Goal: Task Accomplishment & Management: Complete application form

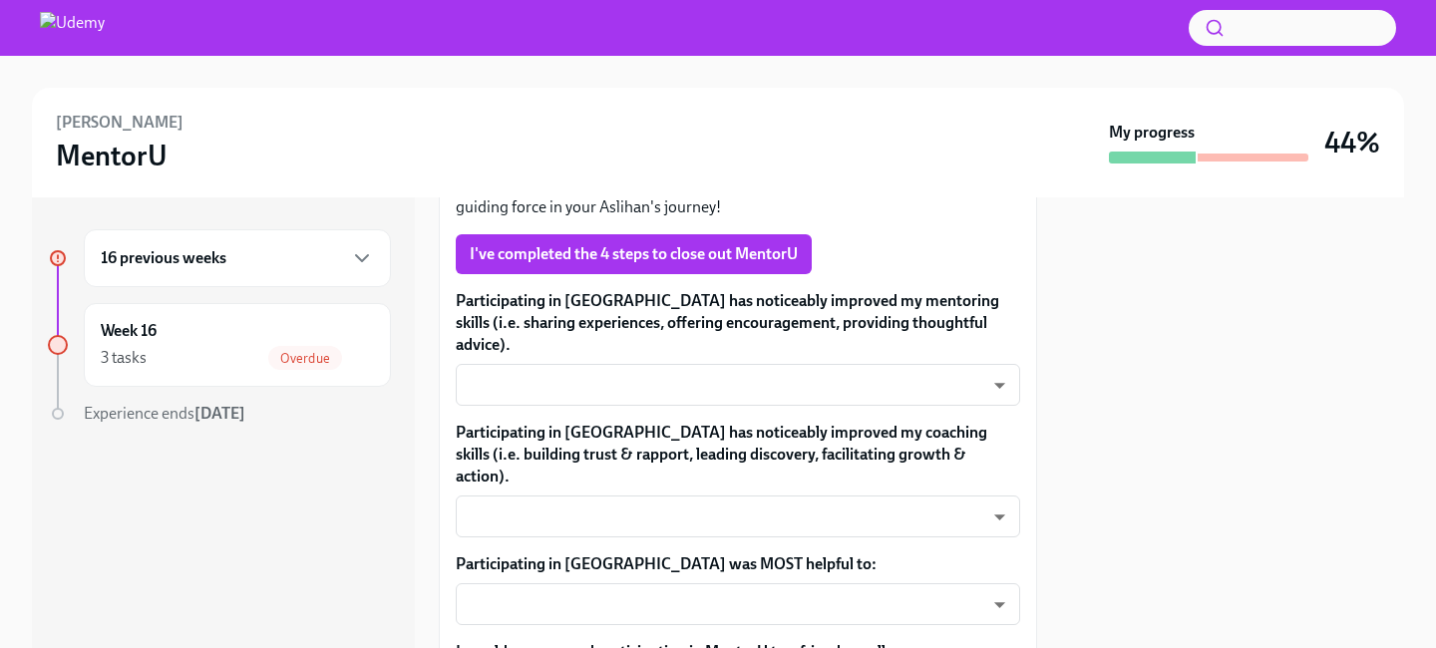
scroll to position [742, 0]
click at [661, 349] on body "Aslihan Yilmaz MentorU My progress 44% 16 previous weeks Week 16 3 tasks Overdu…" at bounding box center [718, 401] width 1436 height 802
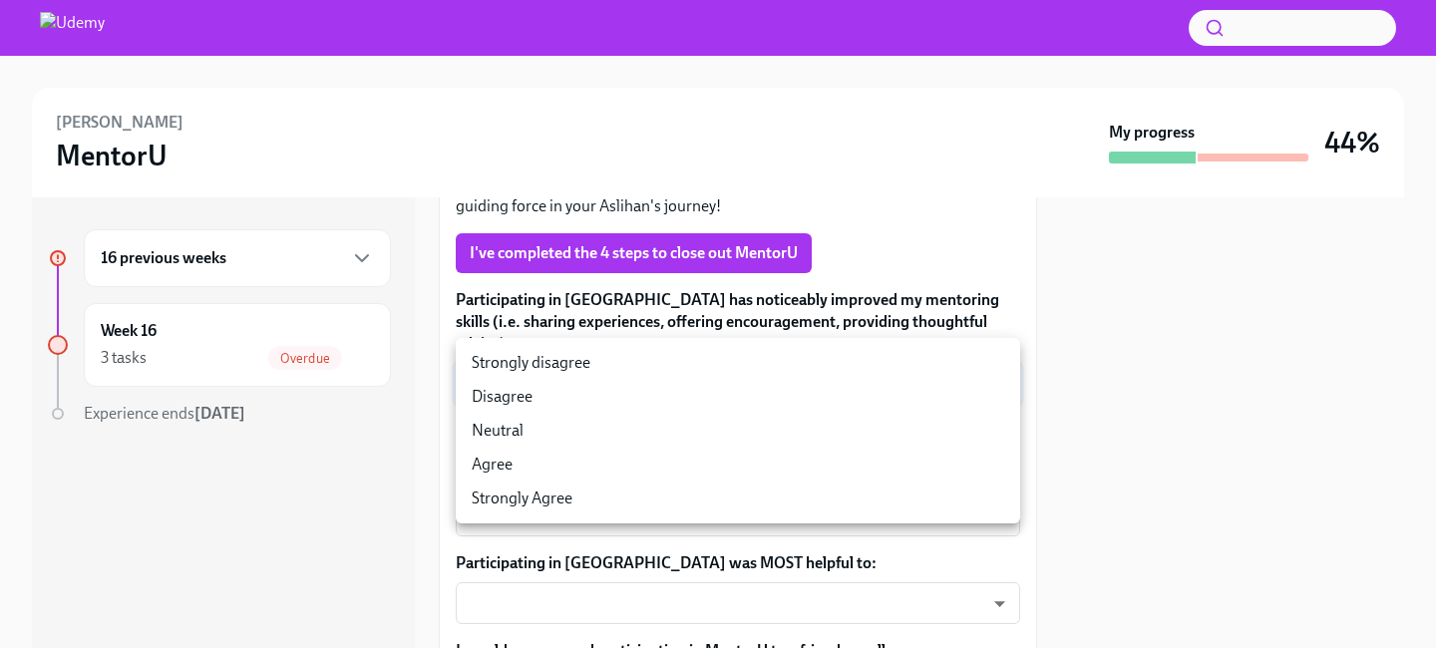
click at [625, 463] on li "Agree" at bounding box center [738, 465] width 564 height 34
type input "00kBXHQoc"
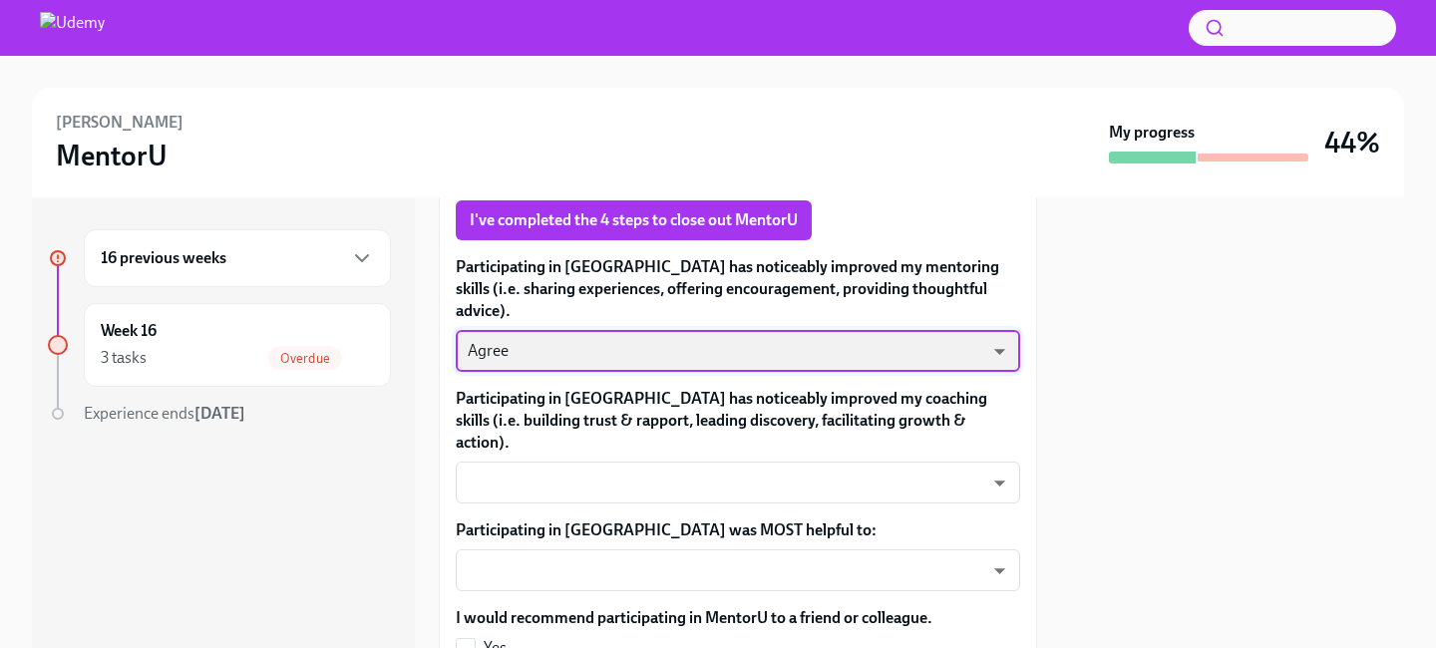
scroll to position [777, 0]
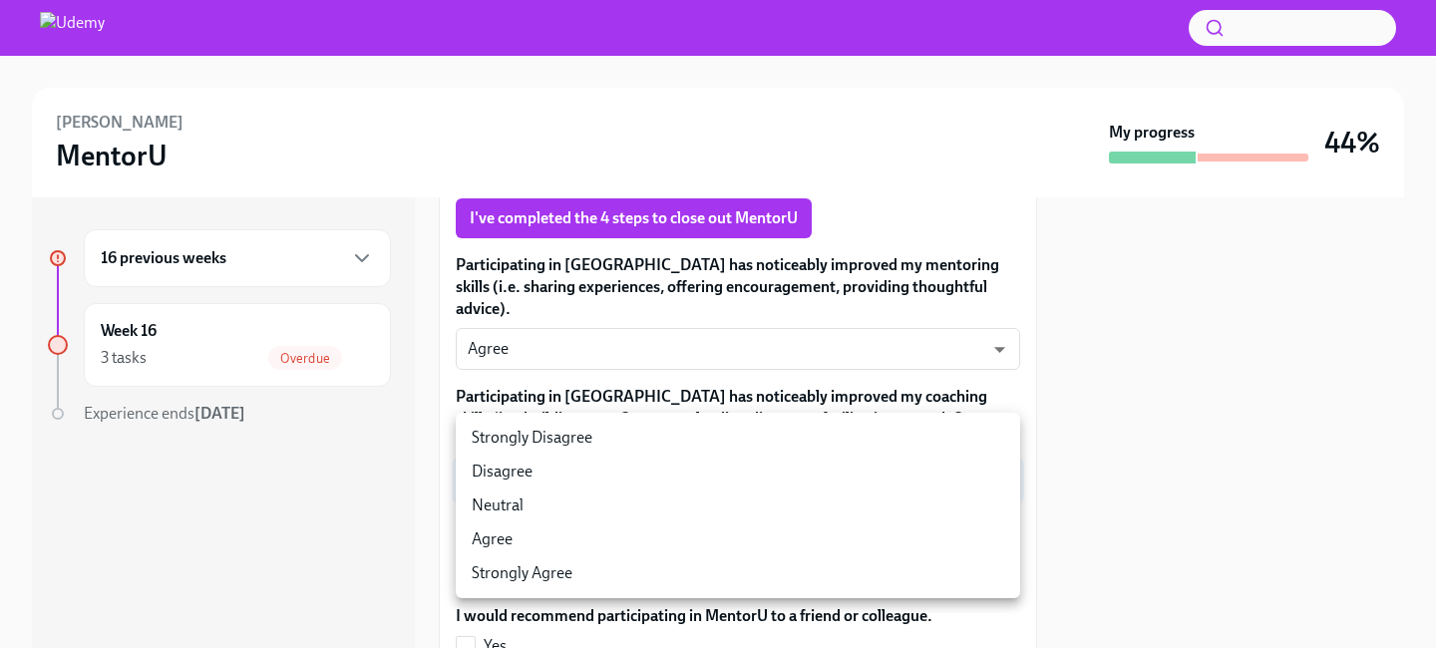
click at [635, 417] on body "Aslihan Yilmaz MentorU My progress 44% 16 previous weeks Week 16 3 tasks Overdu…" at bounding box center [718, 401] width 1436 height 802
click at [601, 542] on li "Agree" at bounding box center [738, 540] width 564 height 34
type input "sfv-RFMWQ"
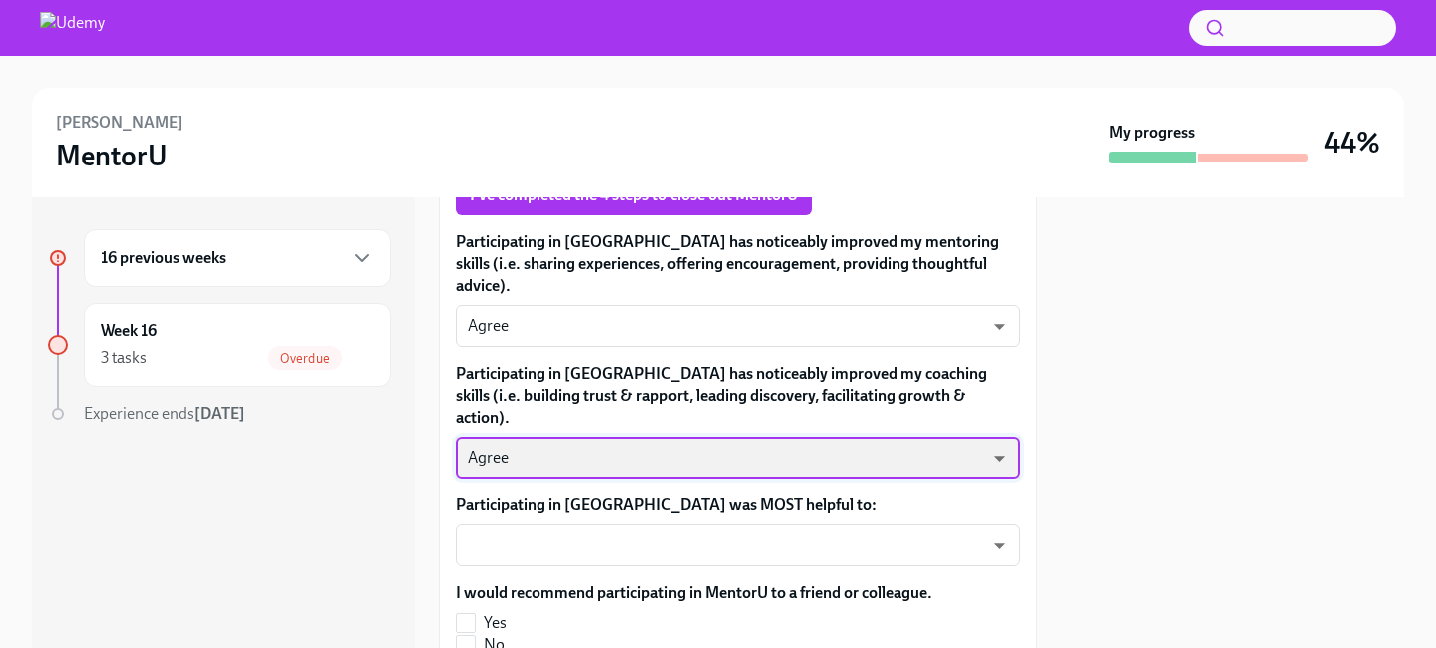
scroll to position [816, 0]
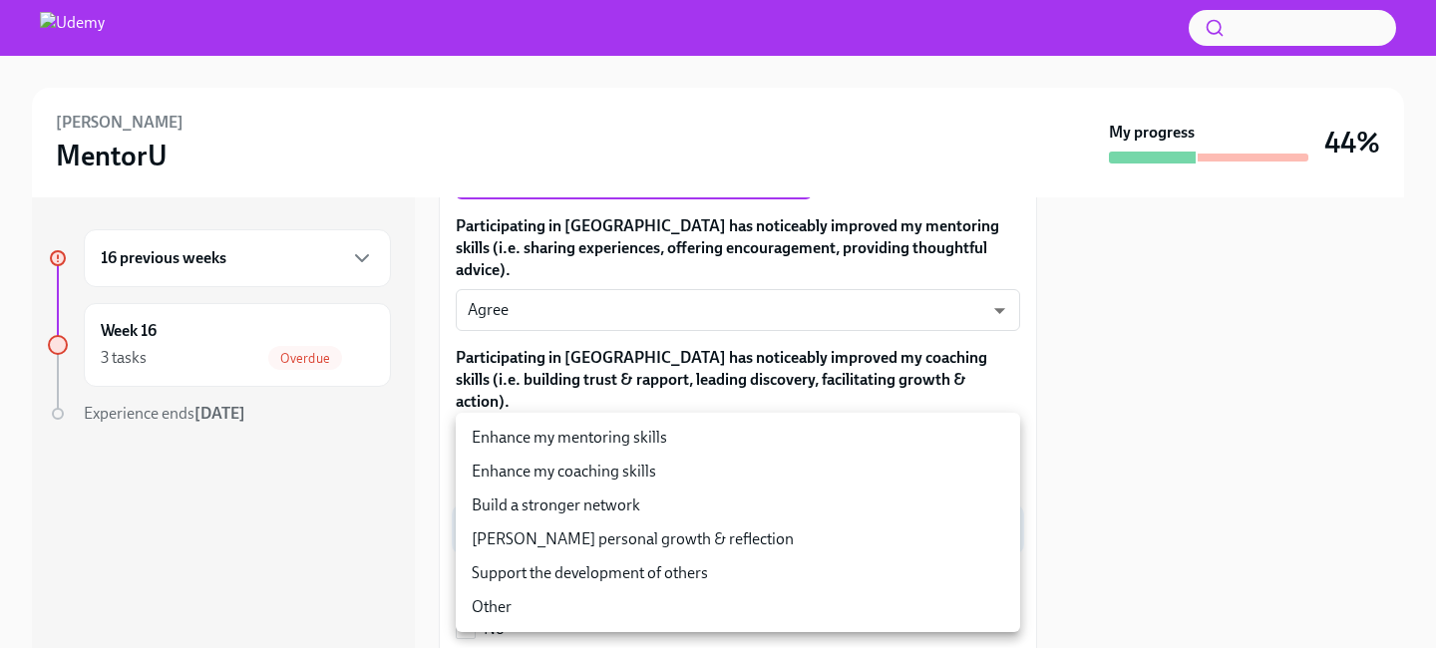
click at [620, 493] on body "Aslihan Yilmaz MentorU My progress 44% 16 previous weeks Week 16 3 tasks Overdu…" at bounding box center [718, 401] width 1436 height 802
click at [619, 573] on li "Support the development of others" at bounding box center [738, 573] width 564 height 34
type input "Ap0j7xc_m"
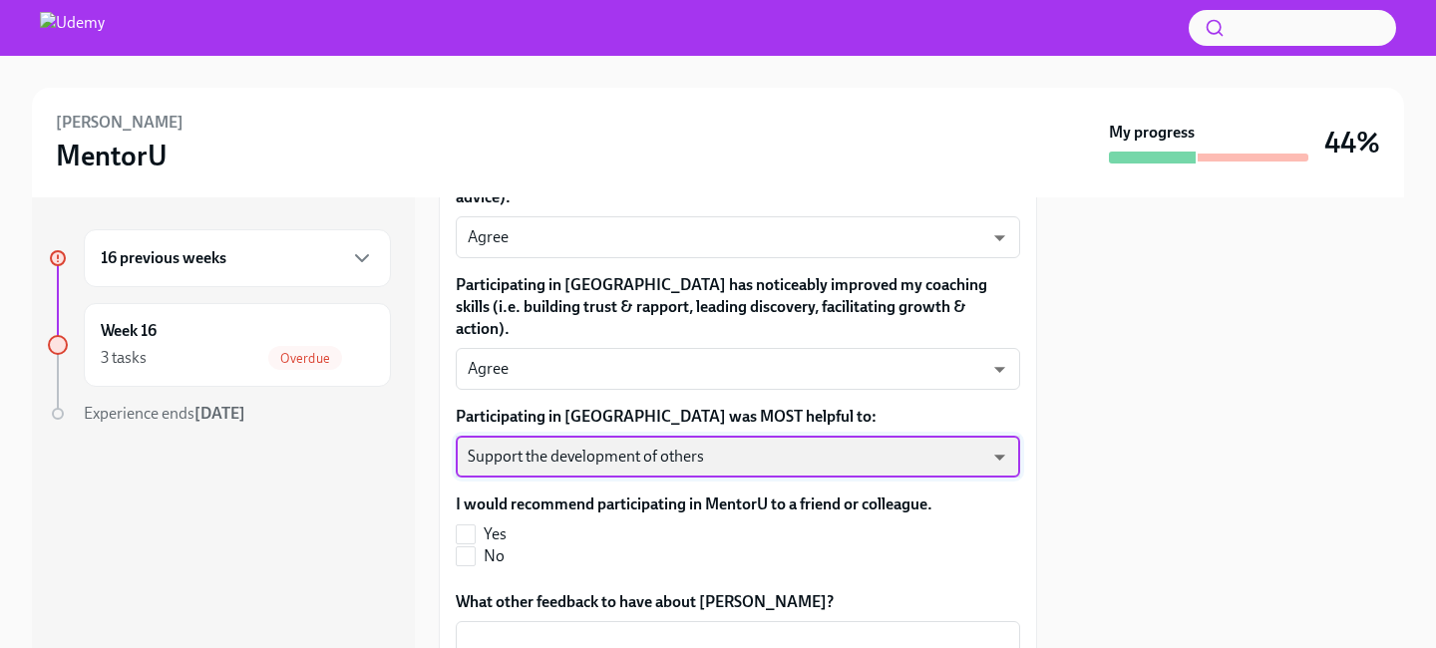
scroll to position [894, 0]
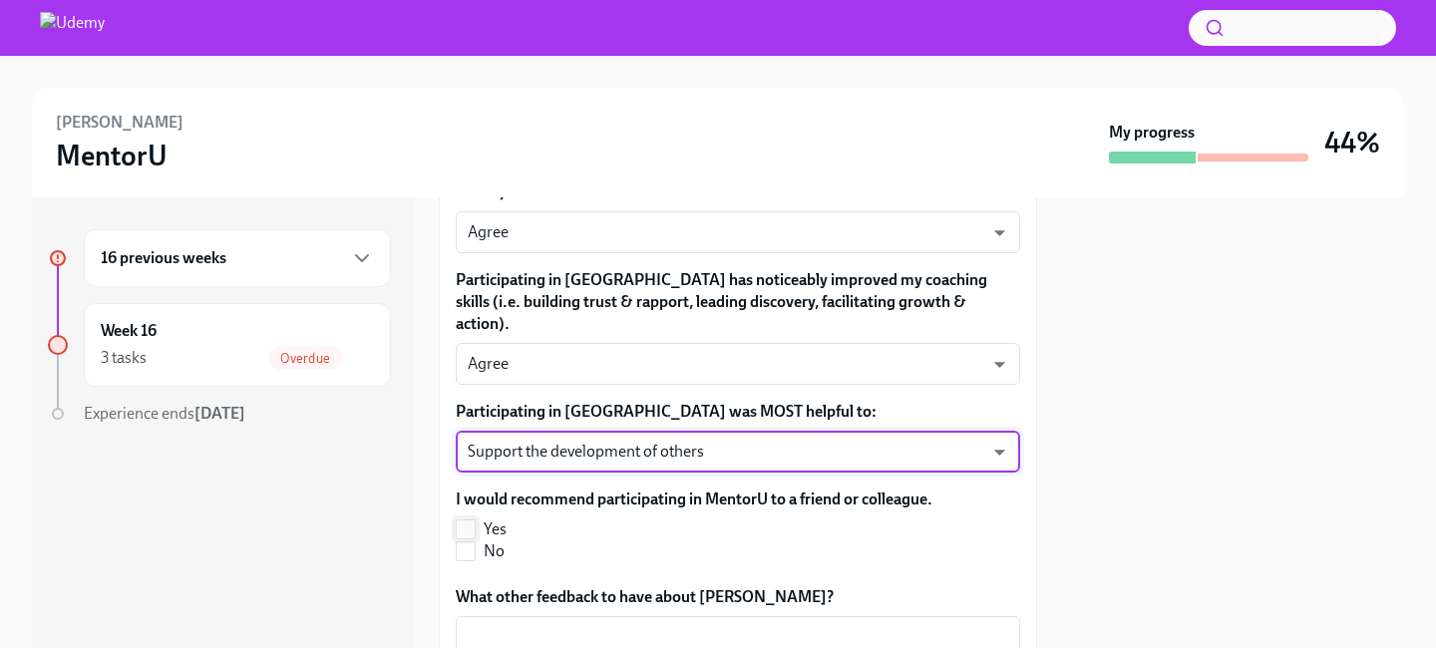
click at [469, 521] on input "Yes" at bounding box center [466, 530] width 18 height 18
checkbox input "true"
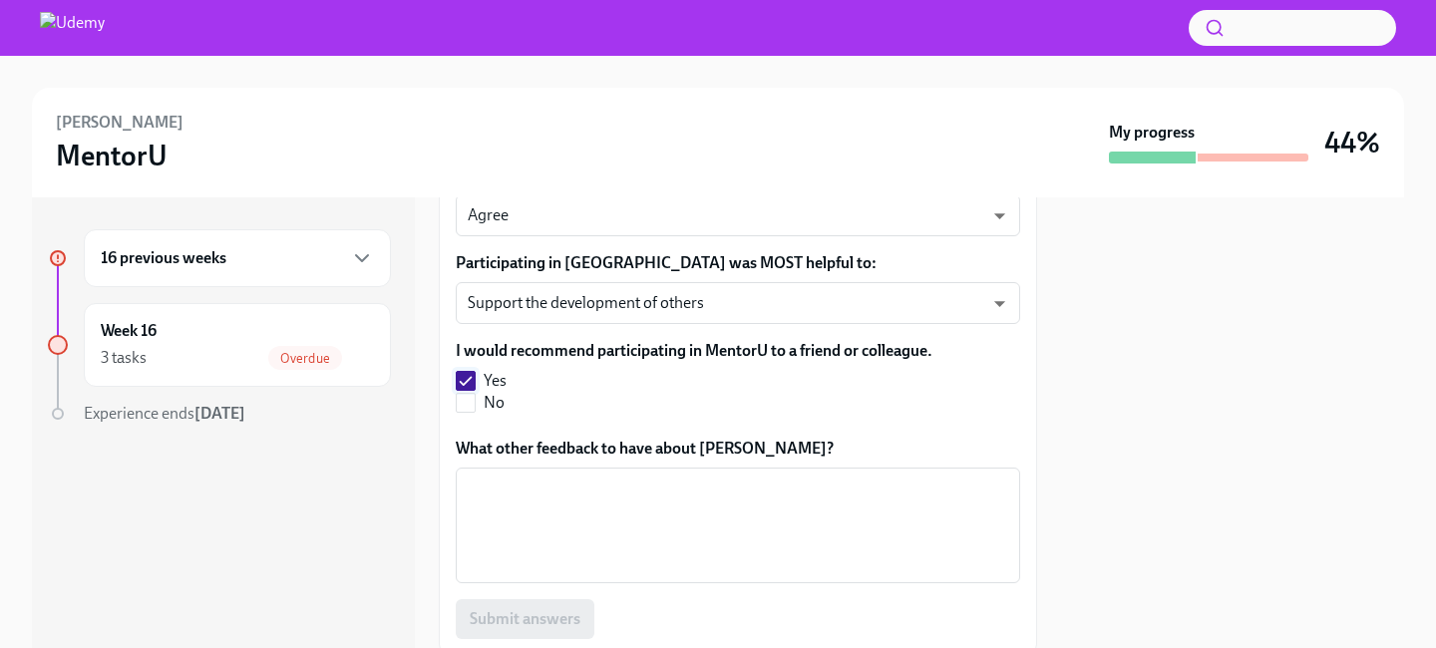
scroll to position [1070, 0]
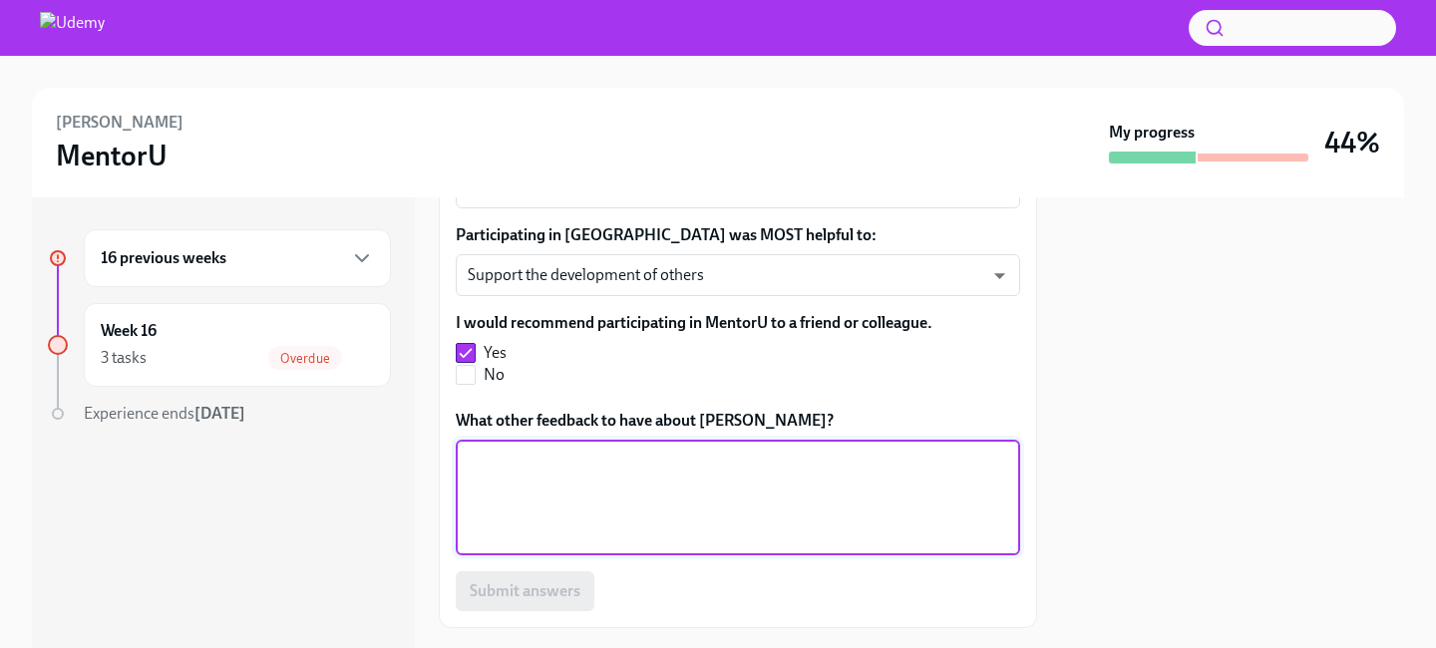
click at [539, 450] on textarea "What other feedback to have about [PERSON_NAME]?" at bounding box center [738, 498] width 540 height 96
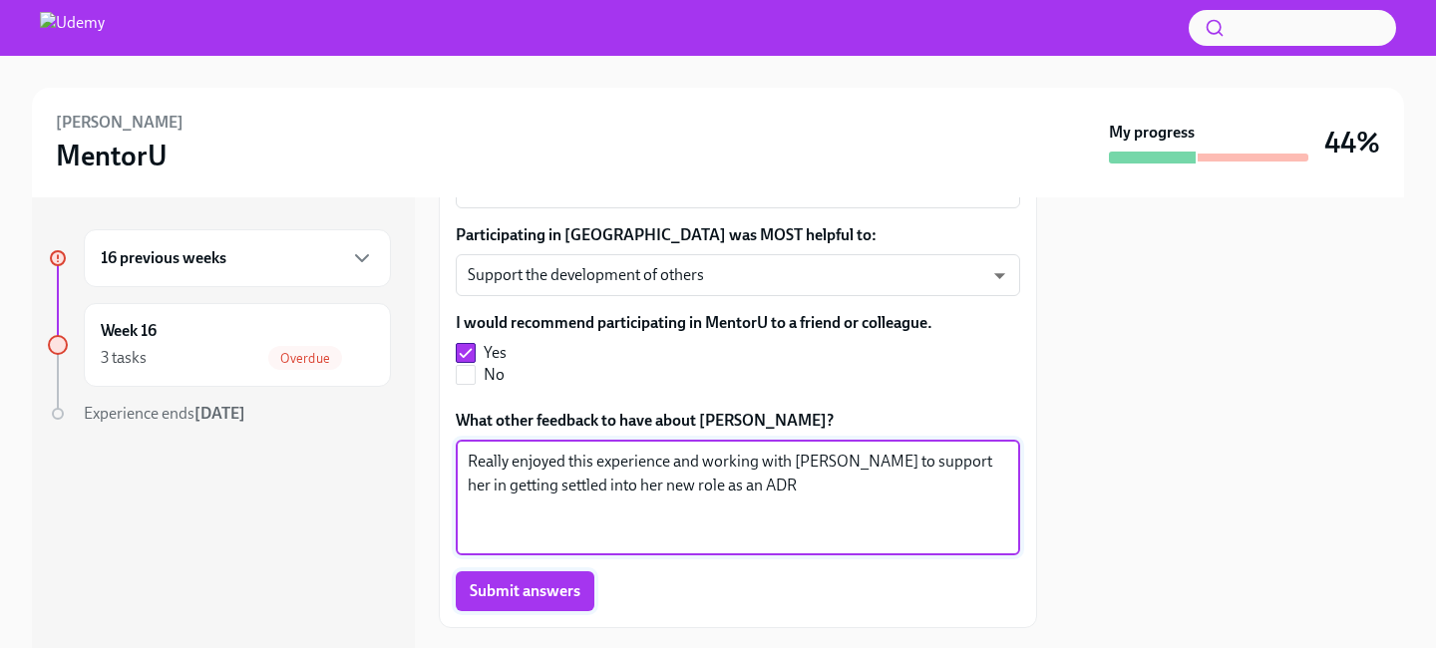
type textarea "Really enjoyed this experience and working with [PERSON_NAME] to support her in…"
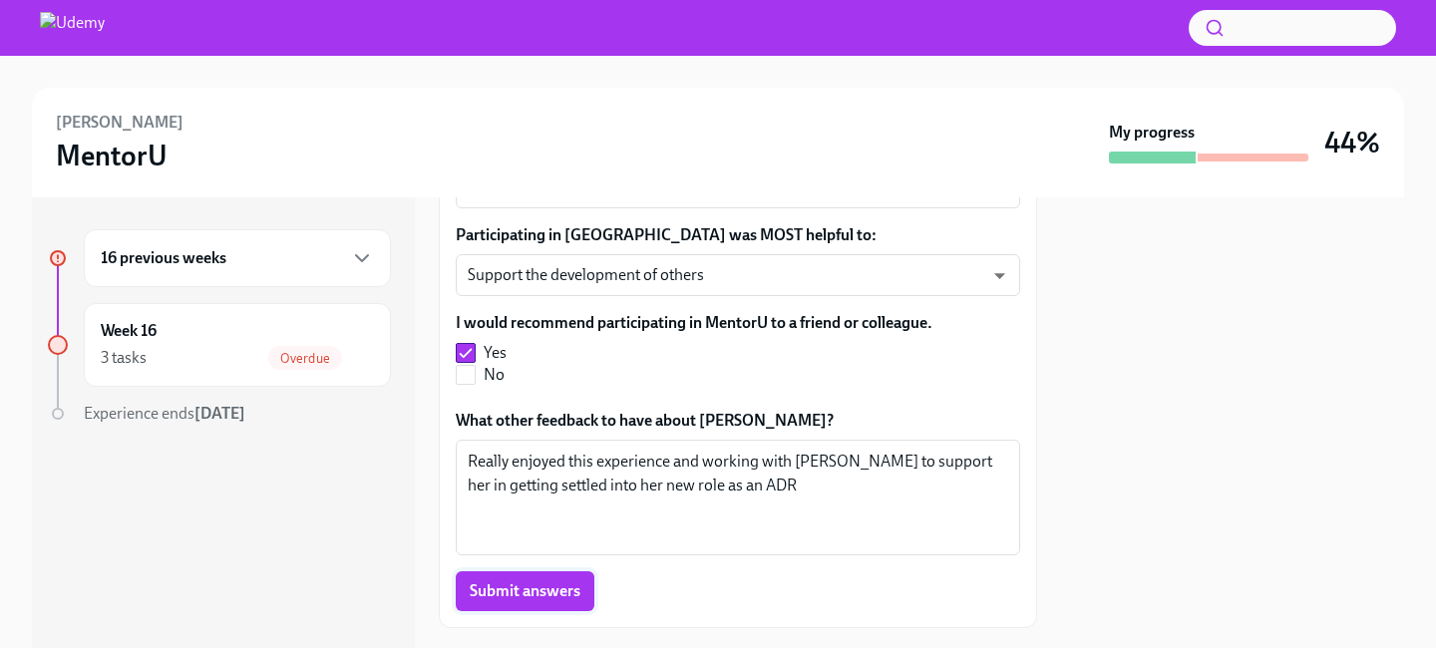
click at [485, 581] on span "Submit answers" at bounding box center [525, 591] width 111 height 20
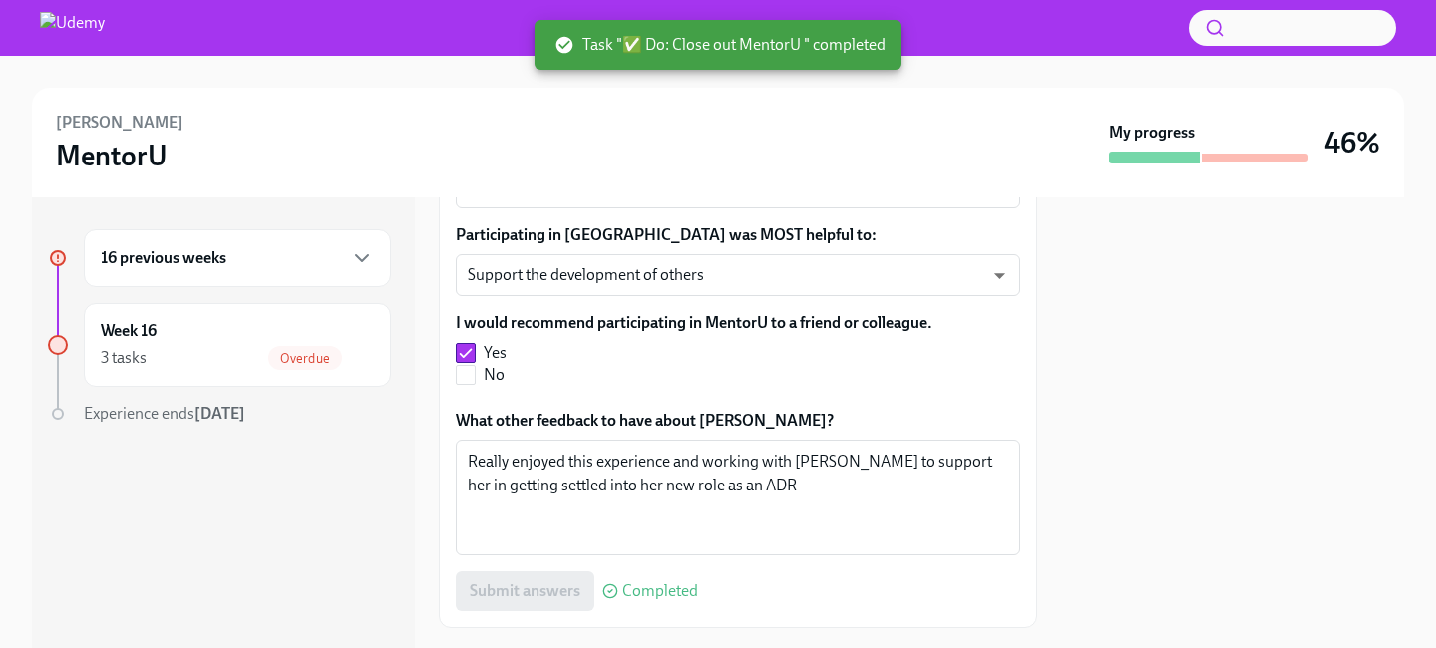
click at [280, 262] on div "16 previous weeks" at bounding box center [237, 258] width 273 height 24
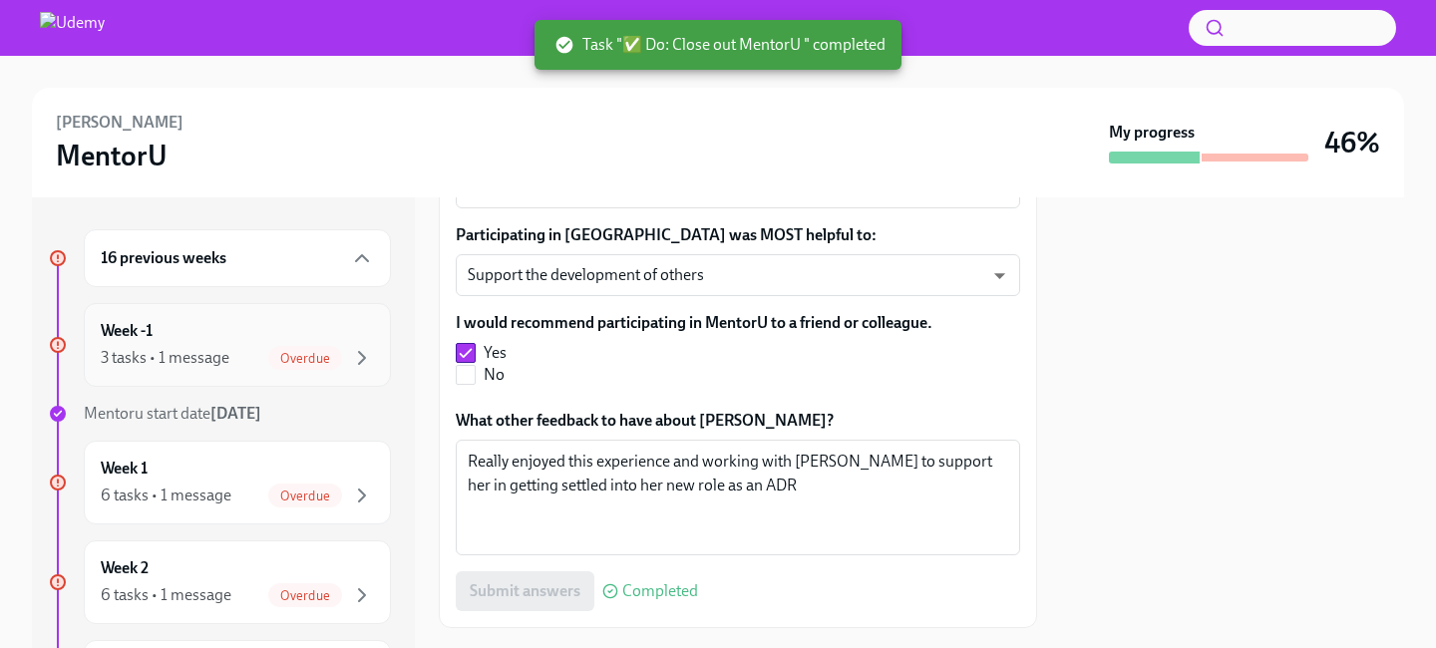
click at [247, 355] on div "3 tasks • 1 message Overdue" at bounding box center [237, 358] width 273 height 24
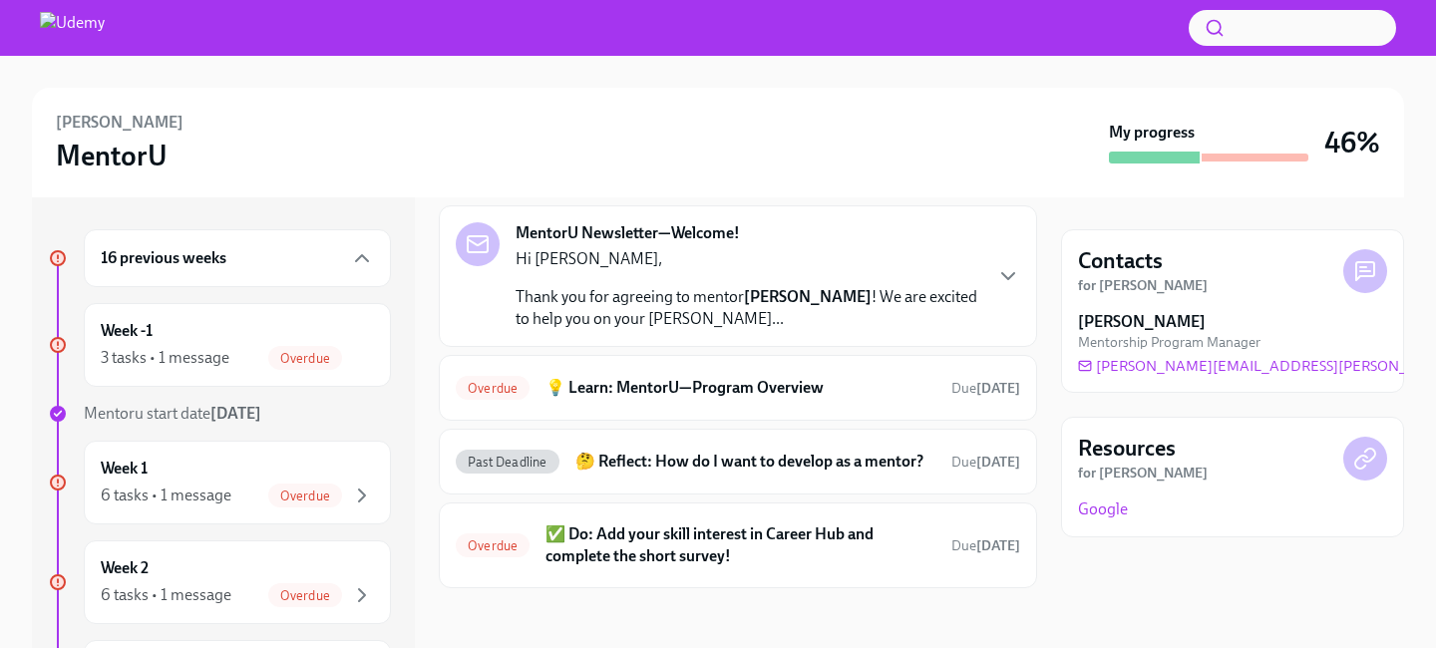
scroll to position [88, 0]
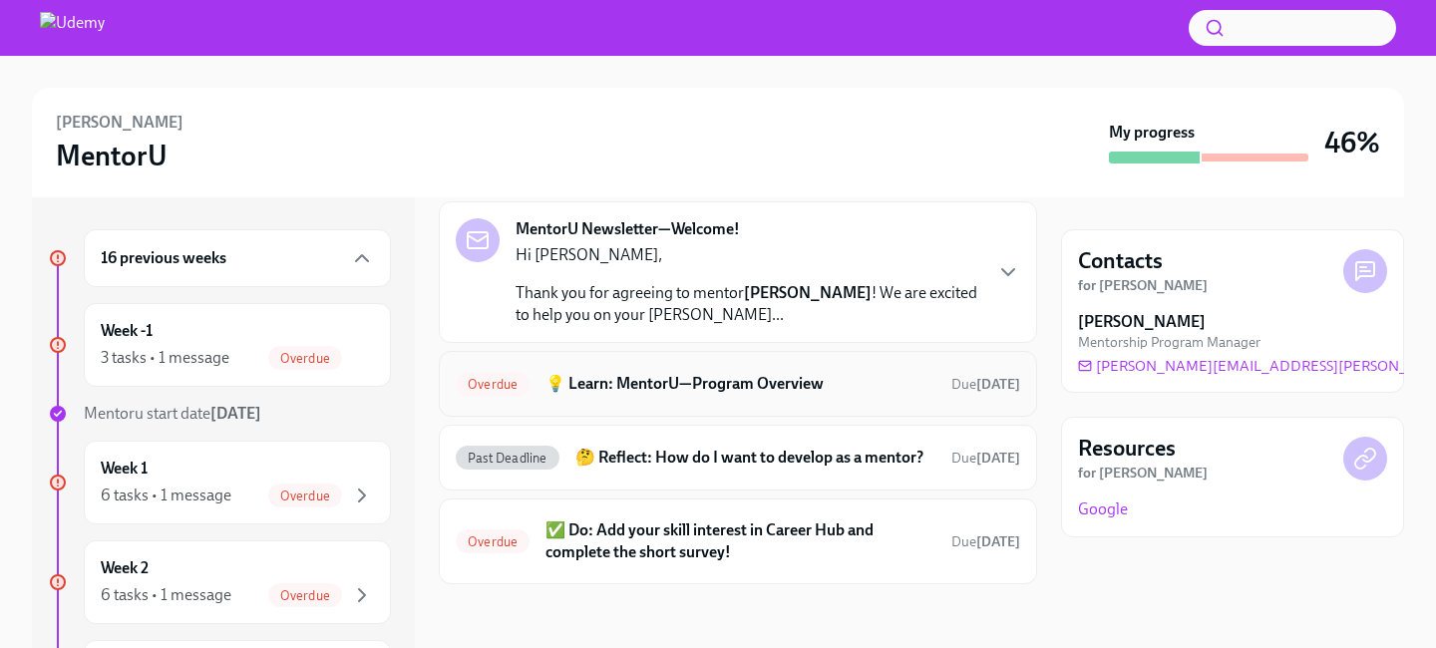
click at [644, 386] on h6 "💡 Learn: MentorU—Program Overview" at bounding box center [740, 384] width 390 height 22
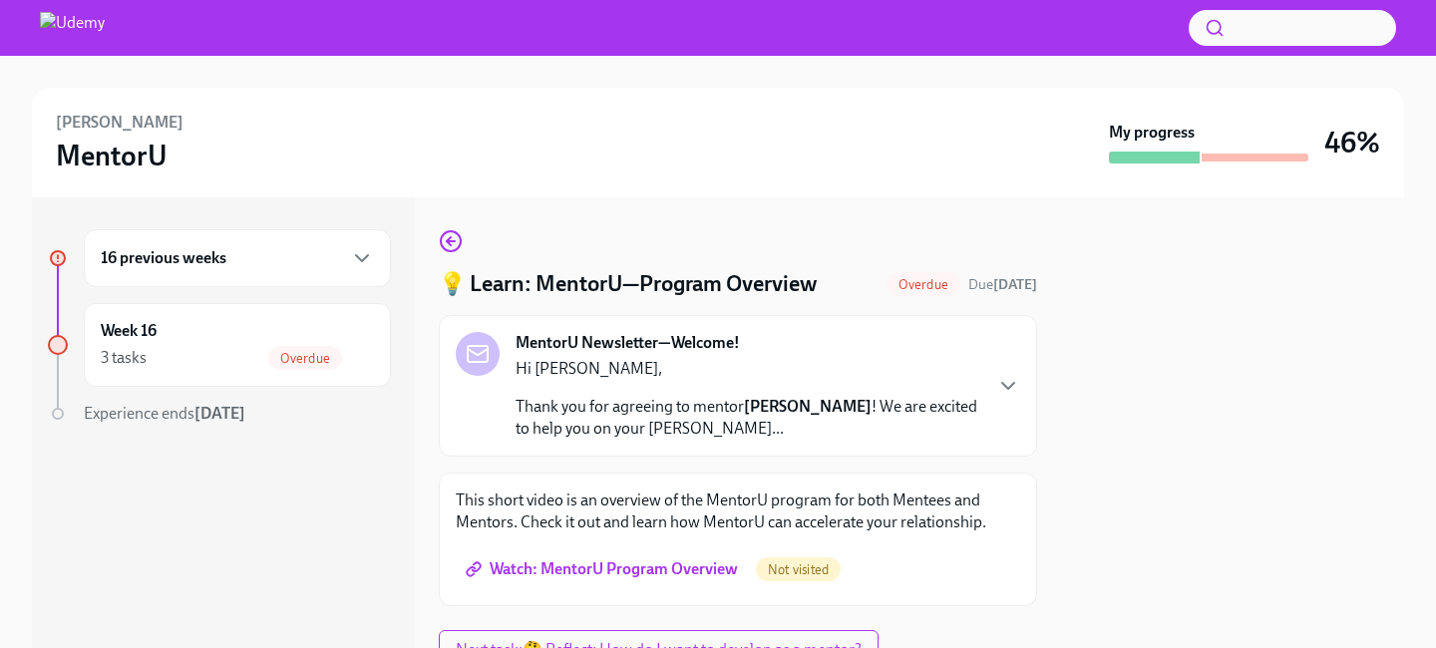
scroll to position [86, 0]
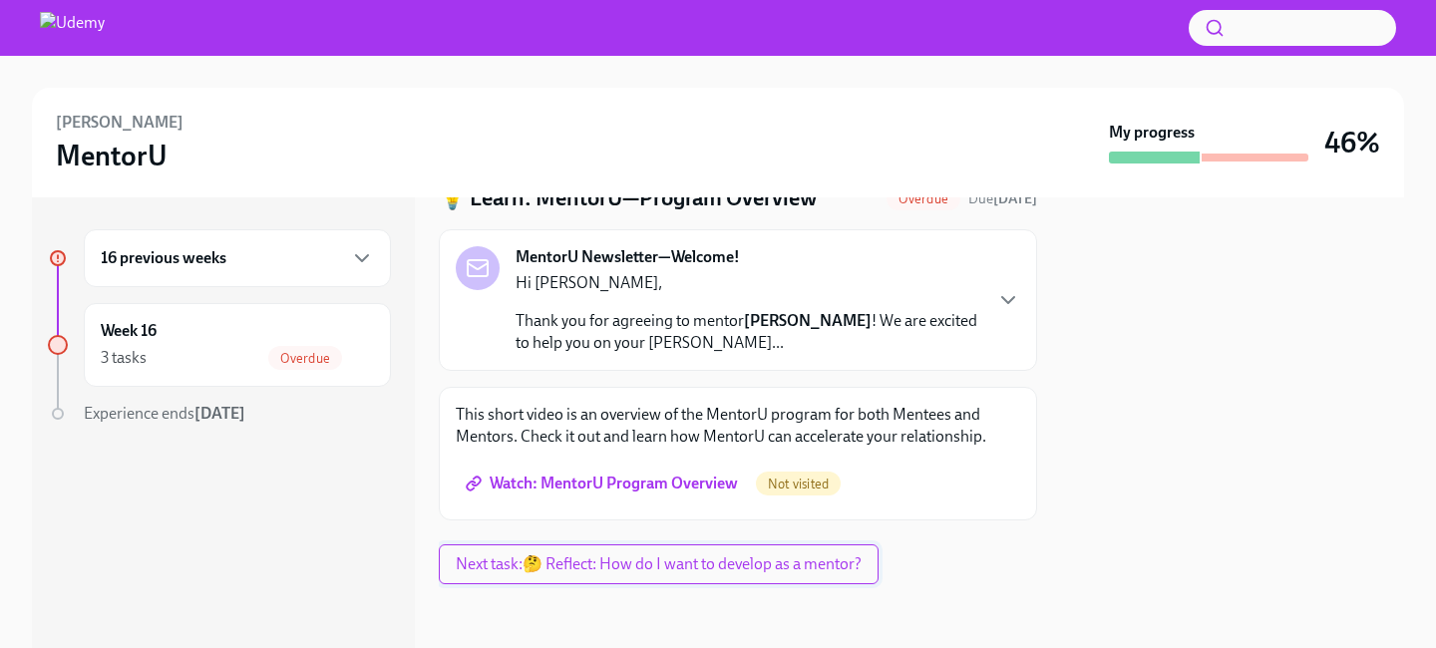
click at [618, 563] on span "Next task : 🤔 Reflect: How do I want to develop as a mentor?" at bounding box center [659, 564] width 406 height 20
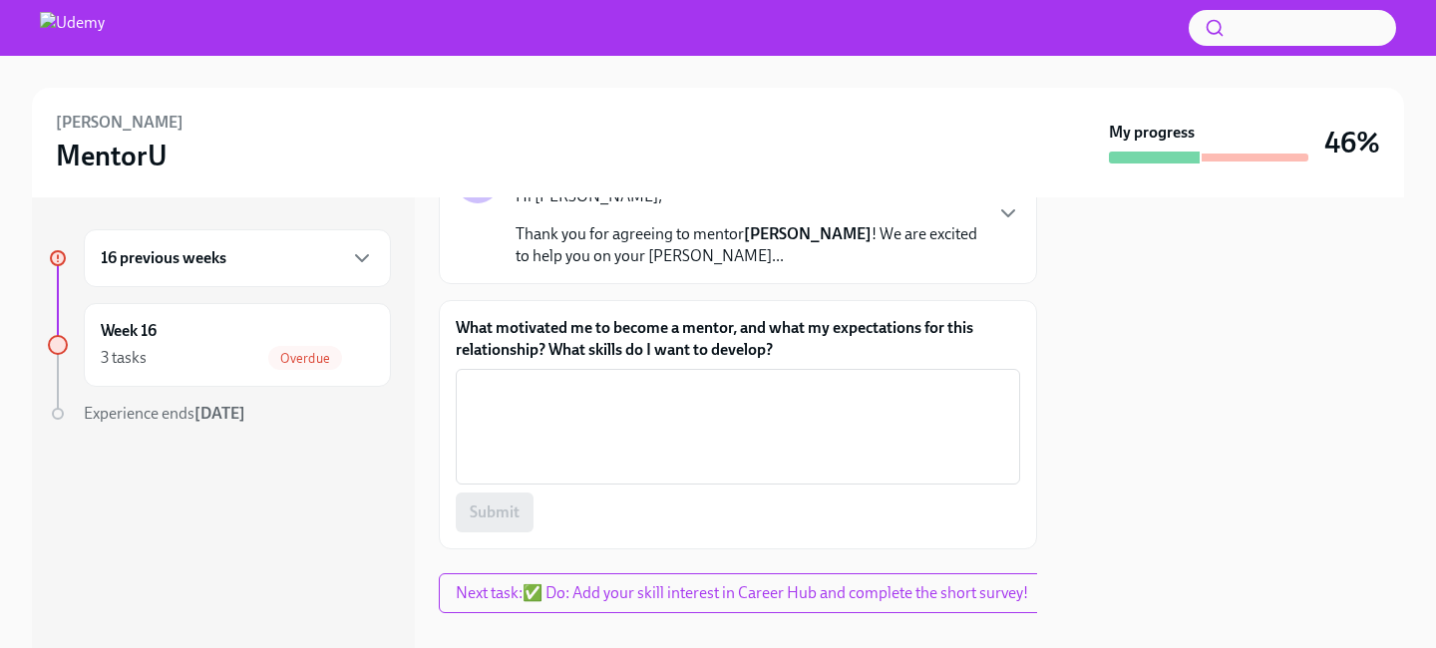
scroll to position [200, 0]
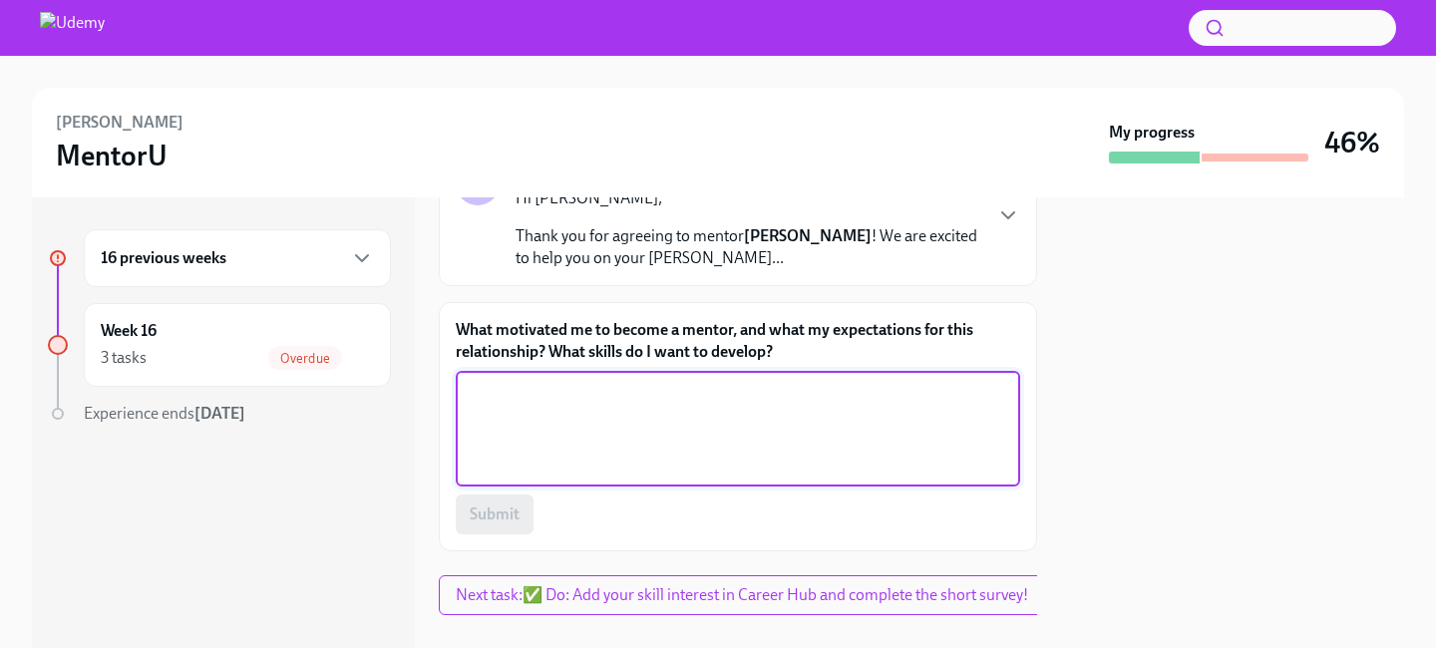
click at [637, 442] on textarea "What motivated me to become a mentor, and what my expectations for this relatio…" at bounding box center [738, 429] width 540 height 96
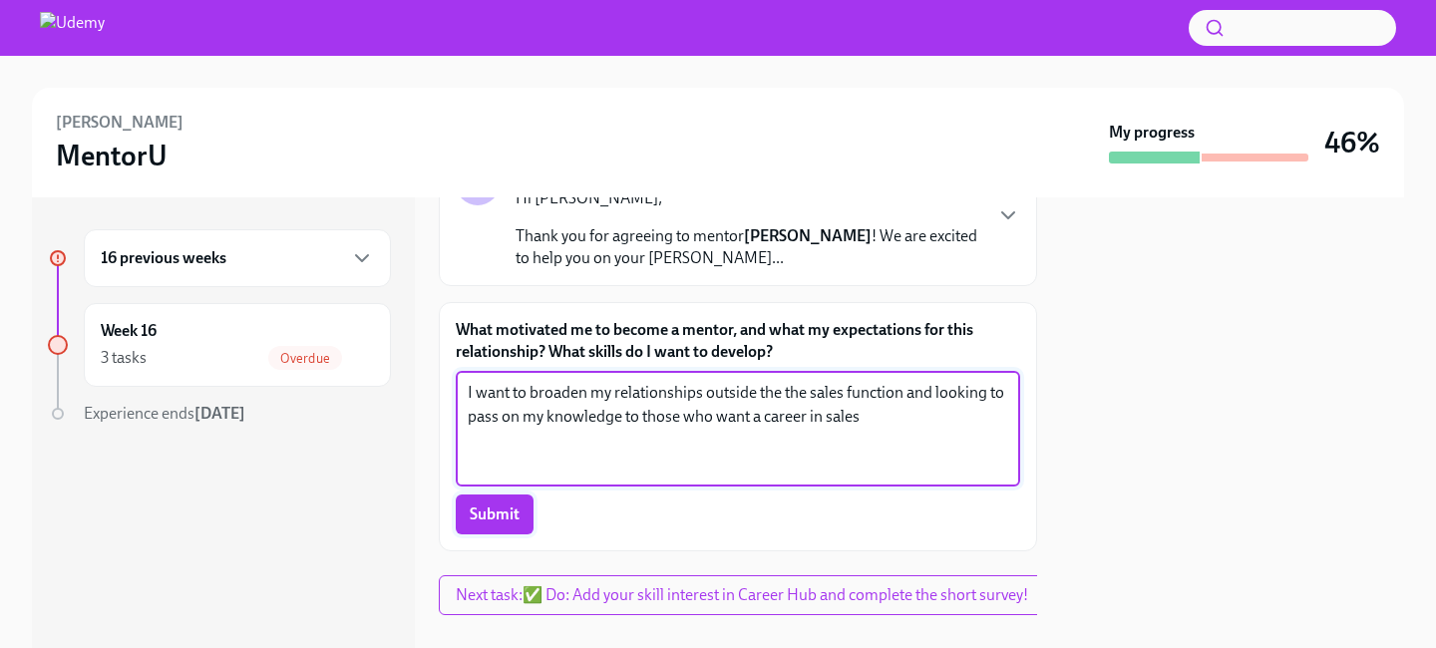
type textarea "I want to broaden my relationships outside the the sales function and looking t…"
click at [506, 514] on span "Submit" at bounding box center [495, 515] width 50 height 20
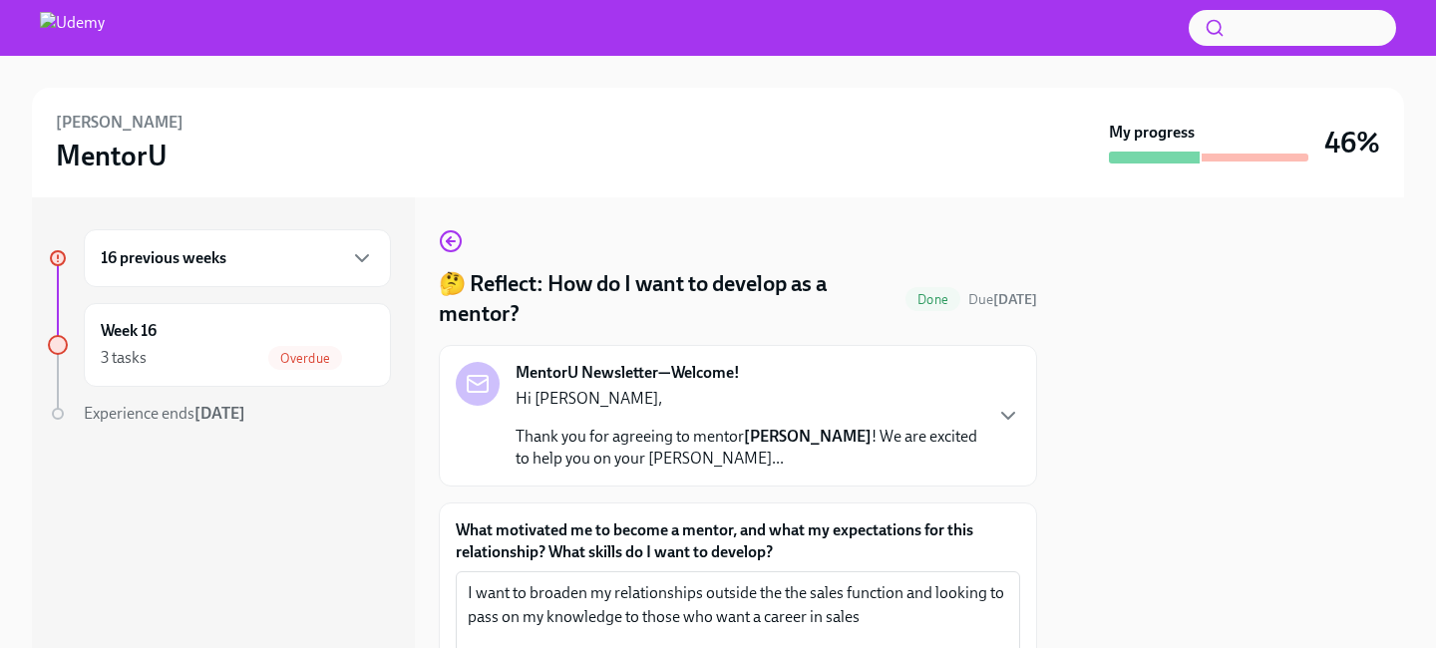
click at [342, 258] on div "16 previous weeks" at bounding box center [237, 258] width 273 height 24
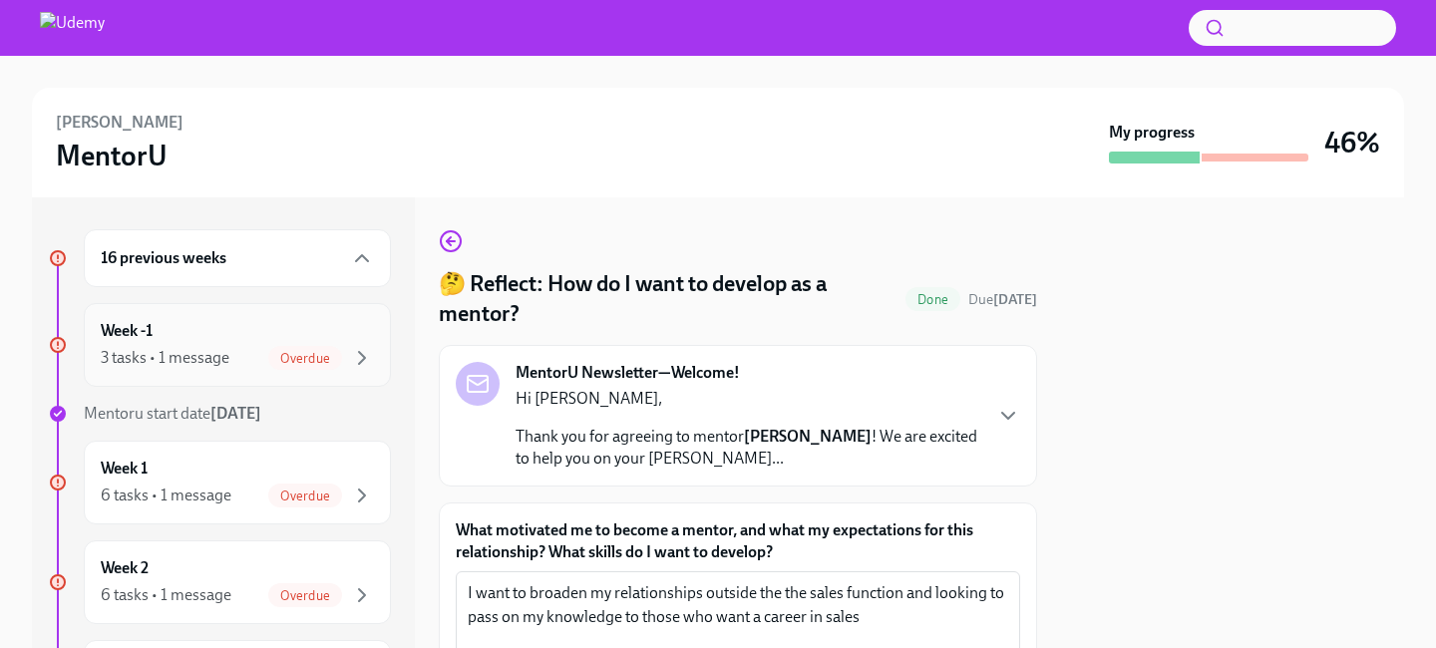
click at [238, 362] on div "3 tasks • 1 message Overdue" at bounding box center [237, 358] width 273 height 24
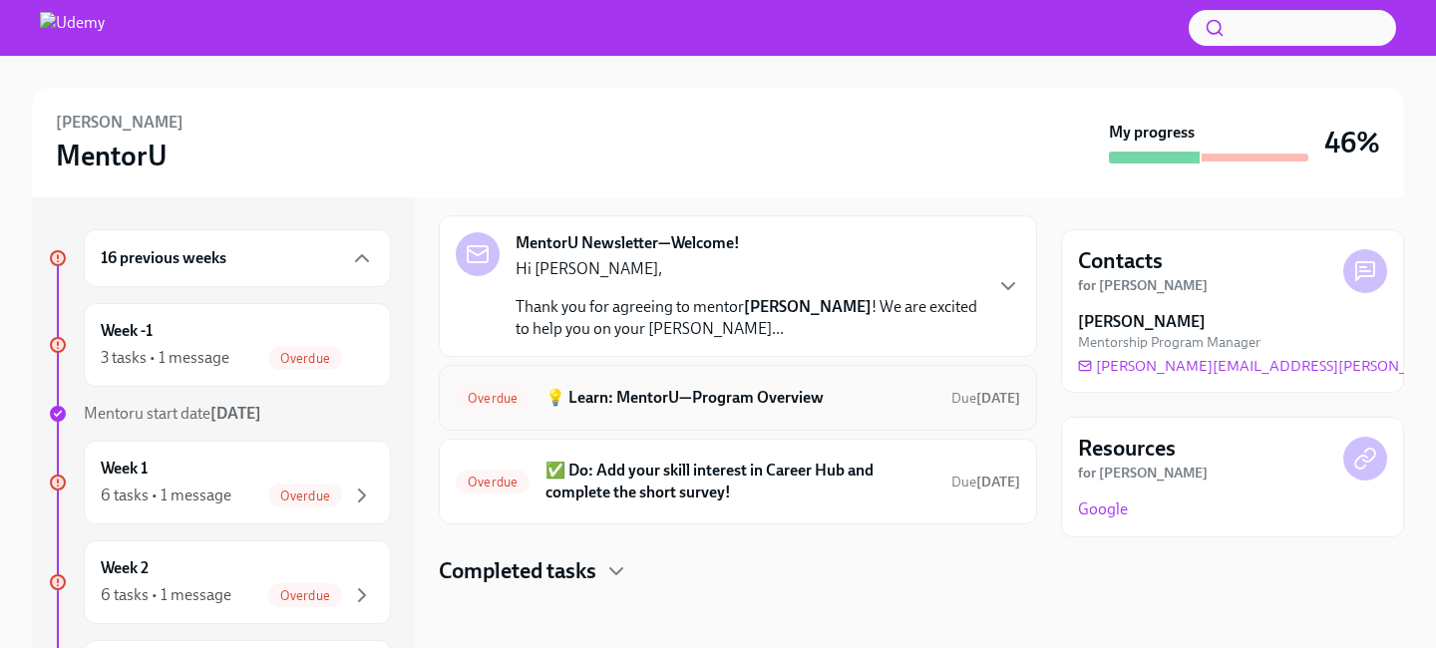
scroll to position [76, 0]
click at [628, 480] on h6 "✅ Do: Add your skill interest in Career Hub and complete the short survey!" at bounding box center [740, 480] width 390 height 44
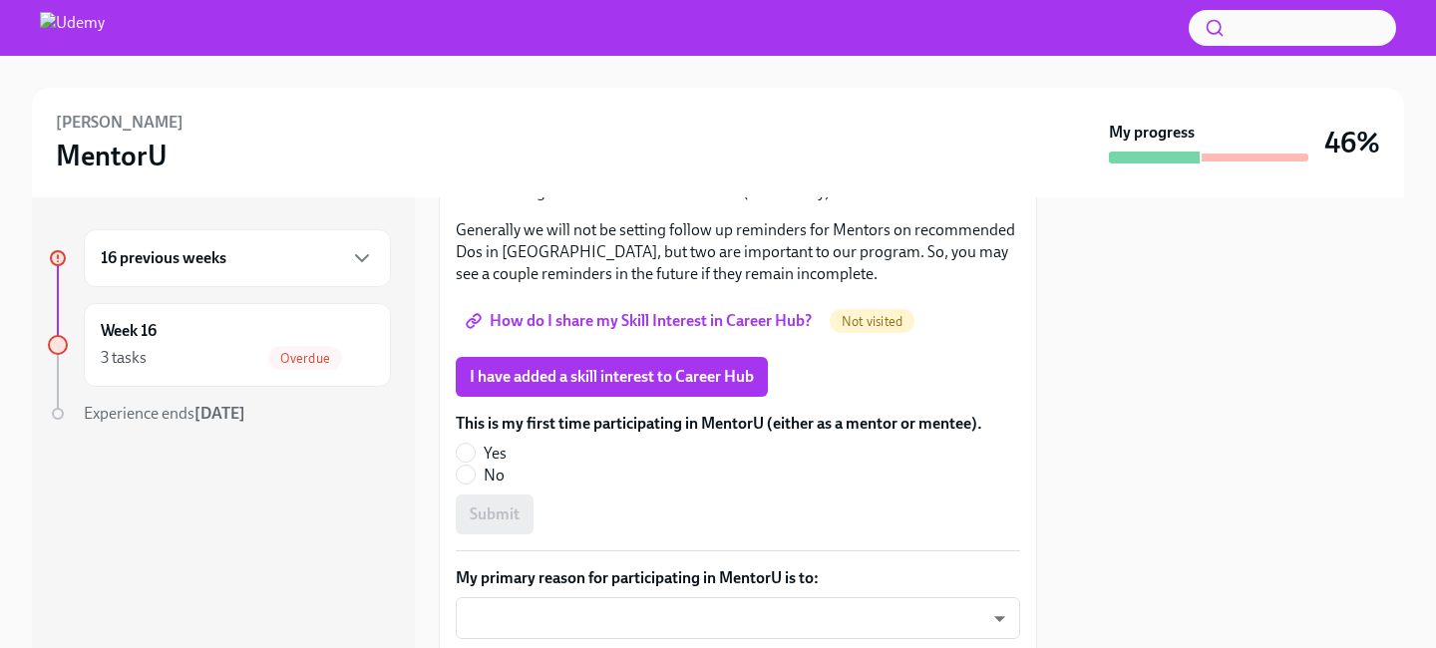
scroll to position [403, 0]
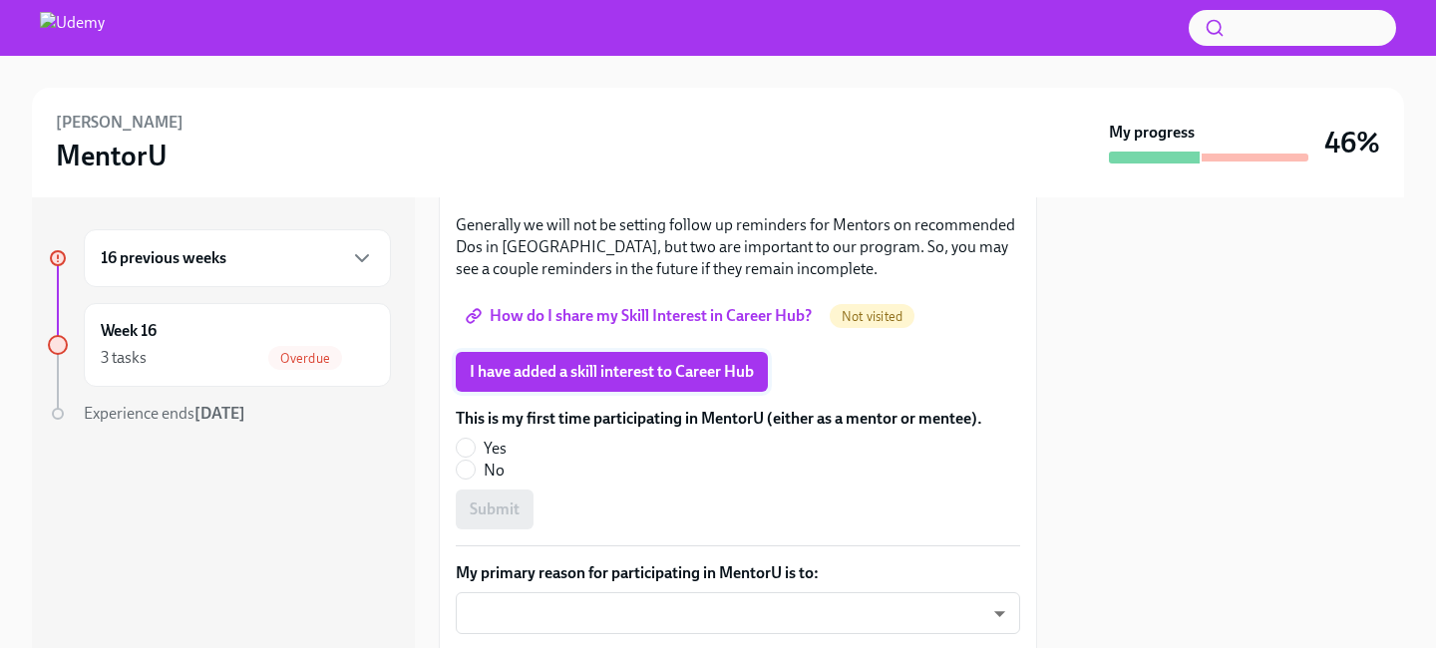
click at [638, 373] on span "I have added a skill interest to Career Hub" at bounding box center [612, 372] width 284 height 20
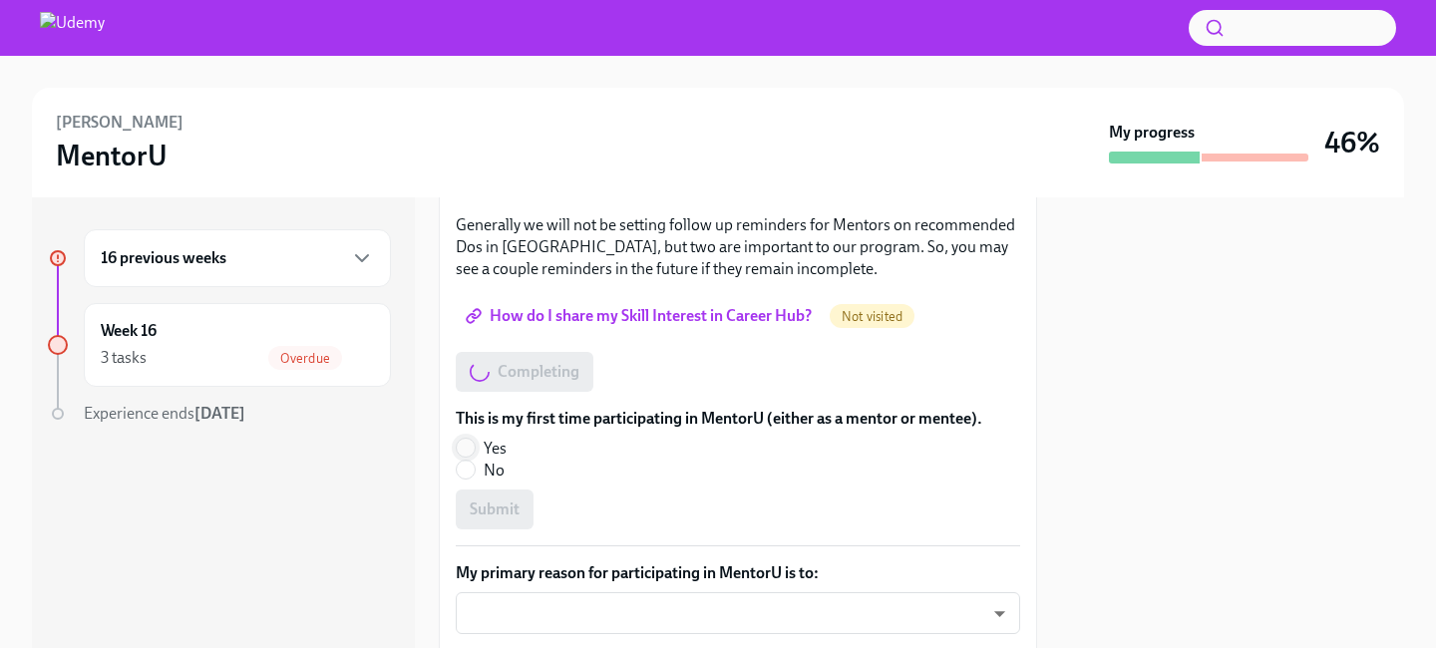
click at [467, 447] on input "Yes" at bounding box center [466, 448] width 18 height 18
radio input "true"
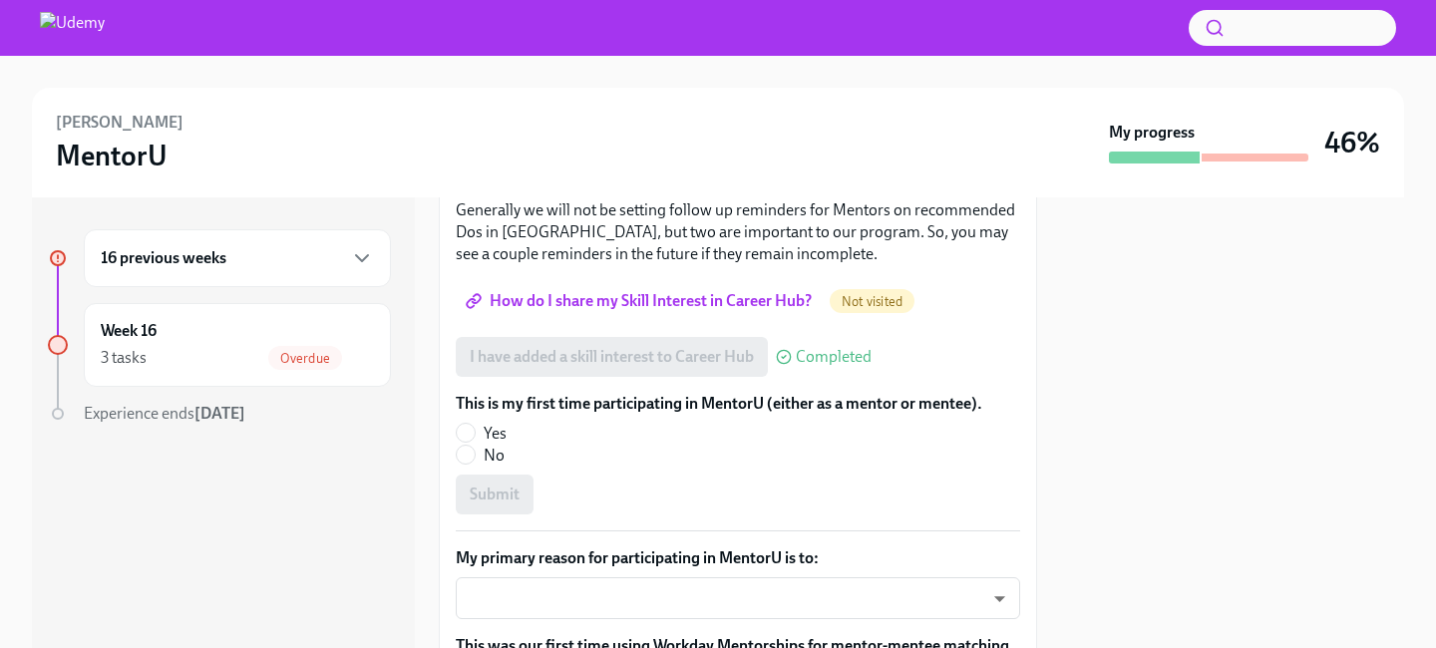
scroll to position [427, 0]
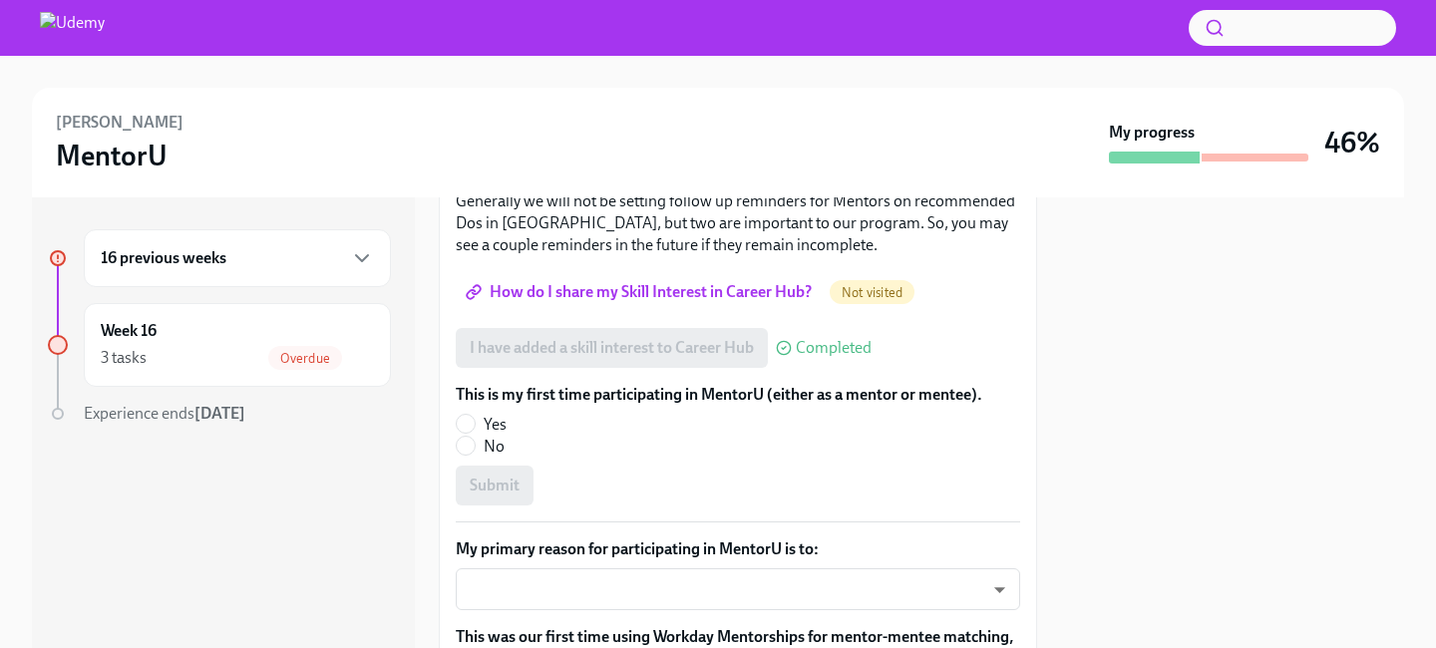
click at [318, 261] on div "16 previous weeks" at bounding box center [237, 258] width 273 height 24
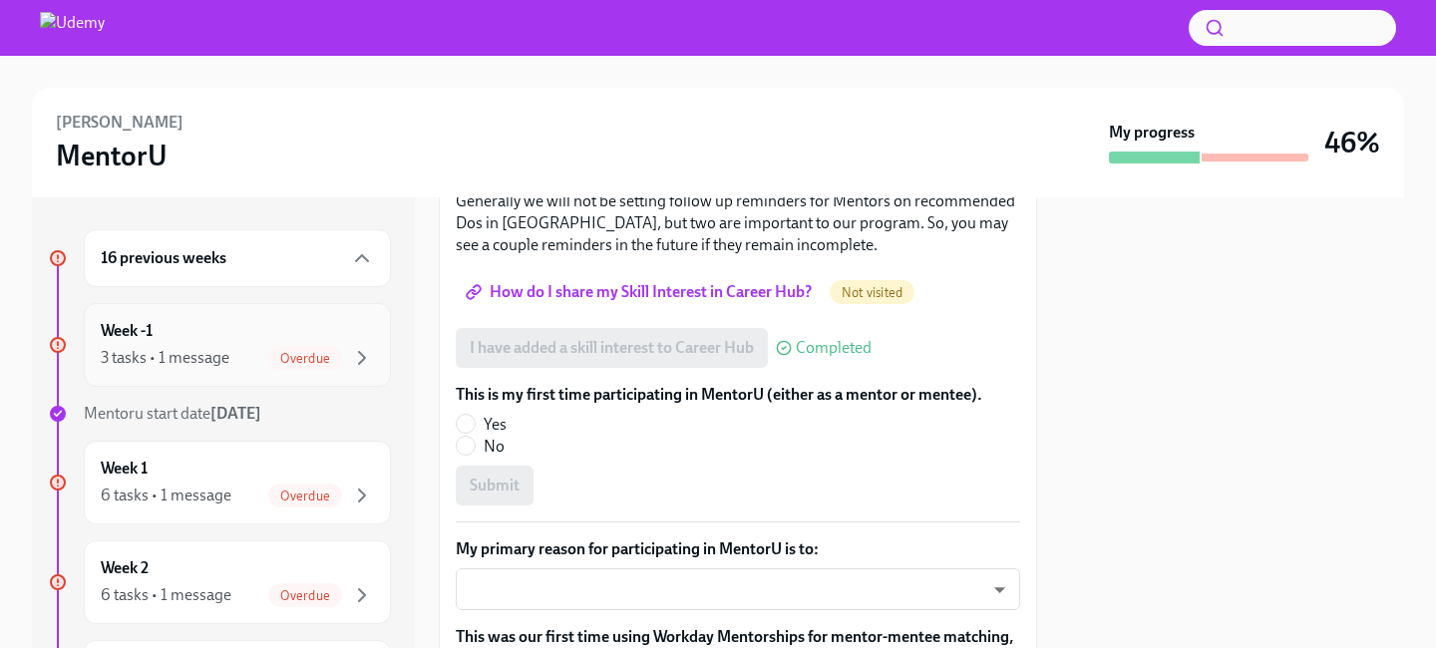
click at [249, 350] on div "3 tasks • 1 message Overdue" at bounding box center [237, 358] width 273 height 24
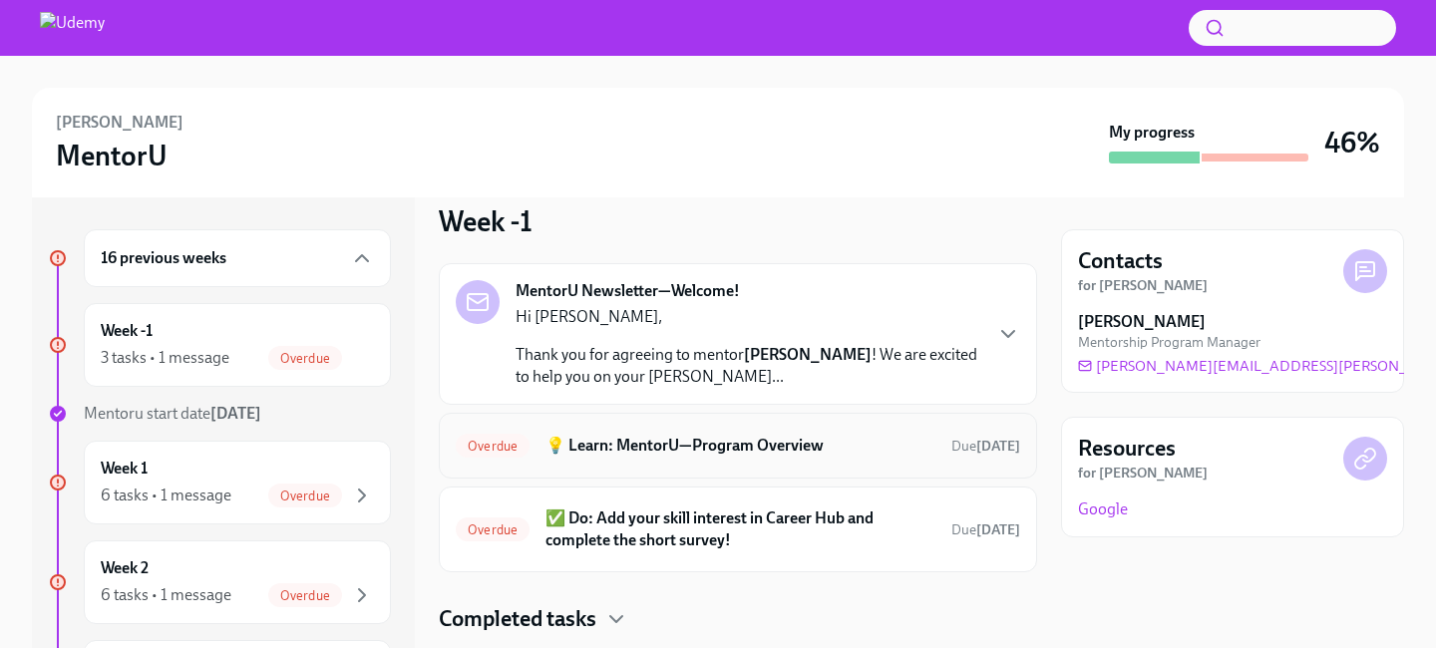
scroll to position [76, 0]
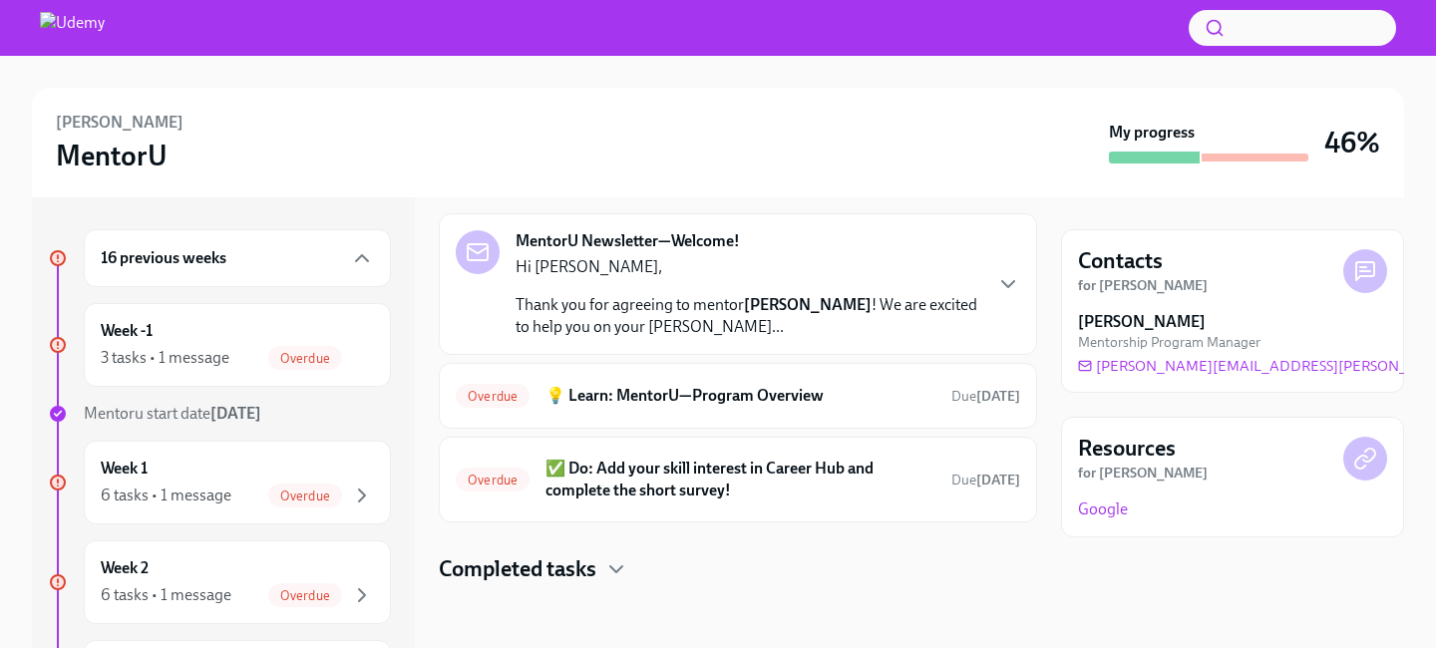
click at [549, 571] on h4 "Completed tasks" at bounding box center [518, 569] width 158 height 30
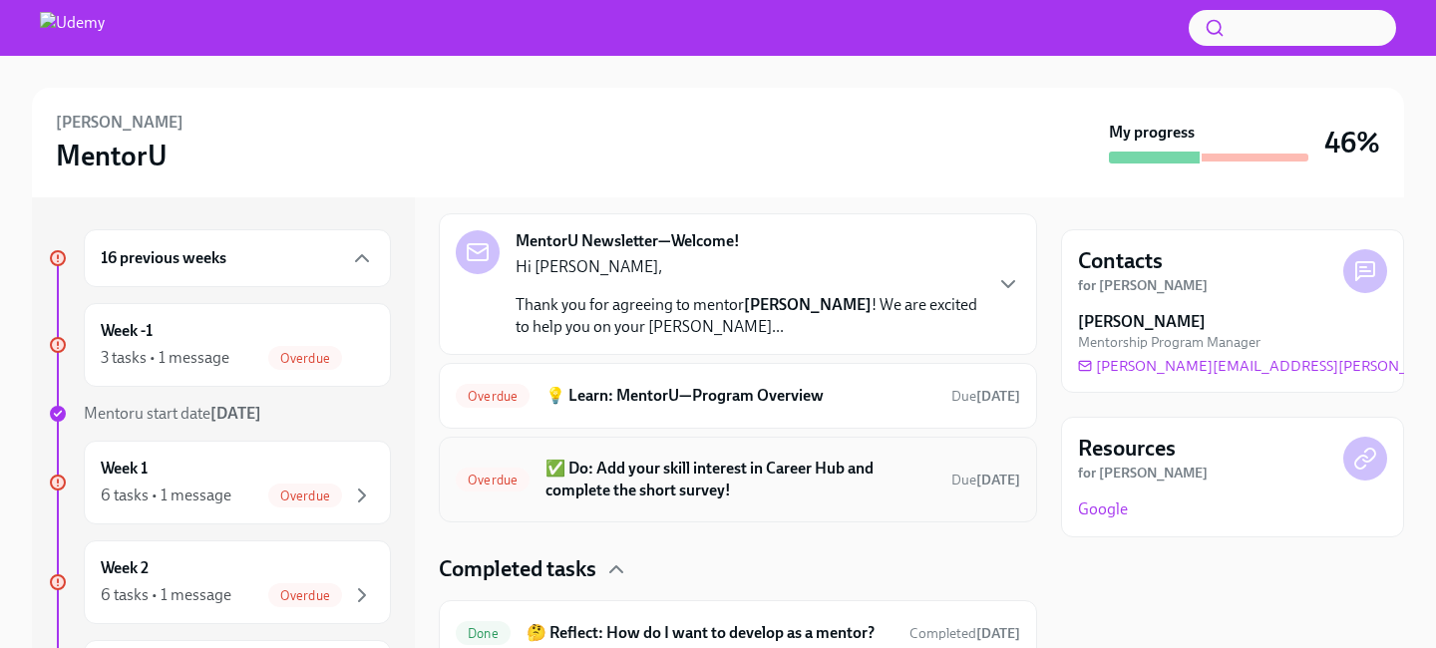
scroll to position [158, 0]
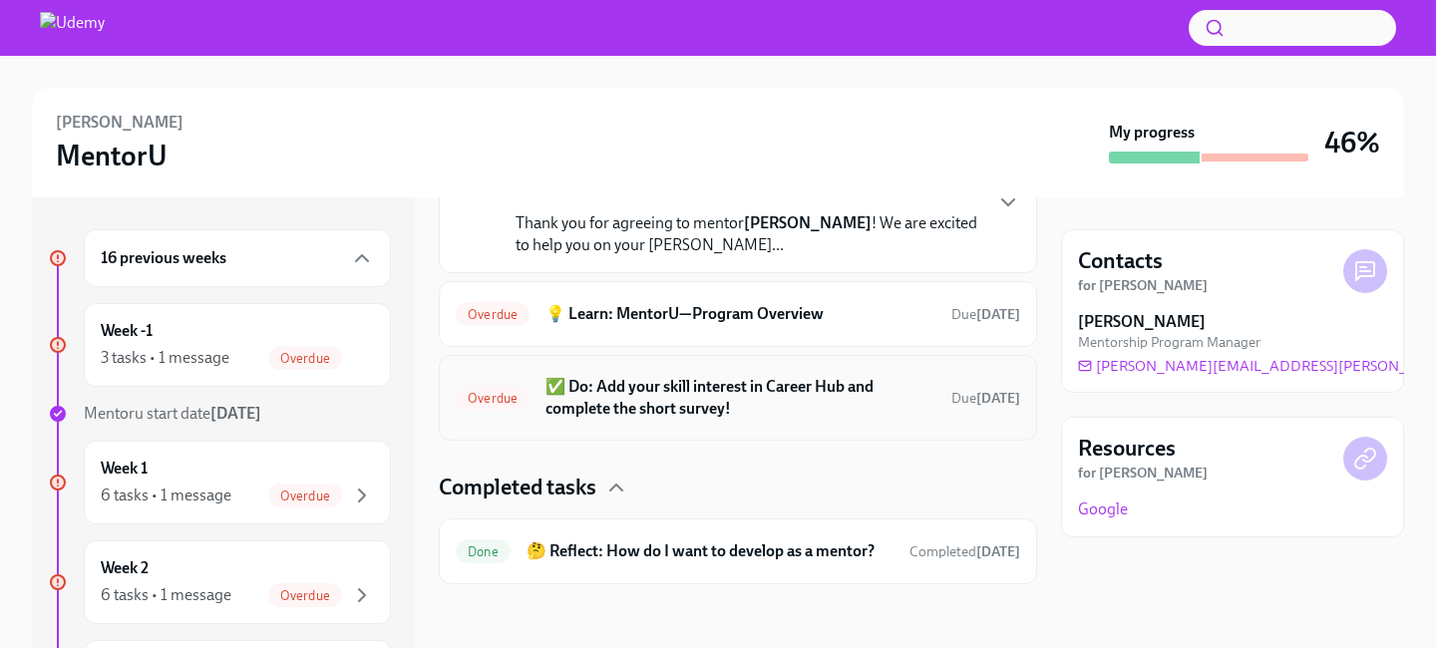
click at [597, 400] on h6 "✅ Do: Add your skill interest in Career Hub and complete the short survey!" at bounding box center [740, 398] width 390 height 44
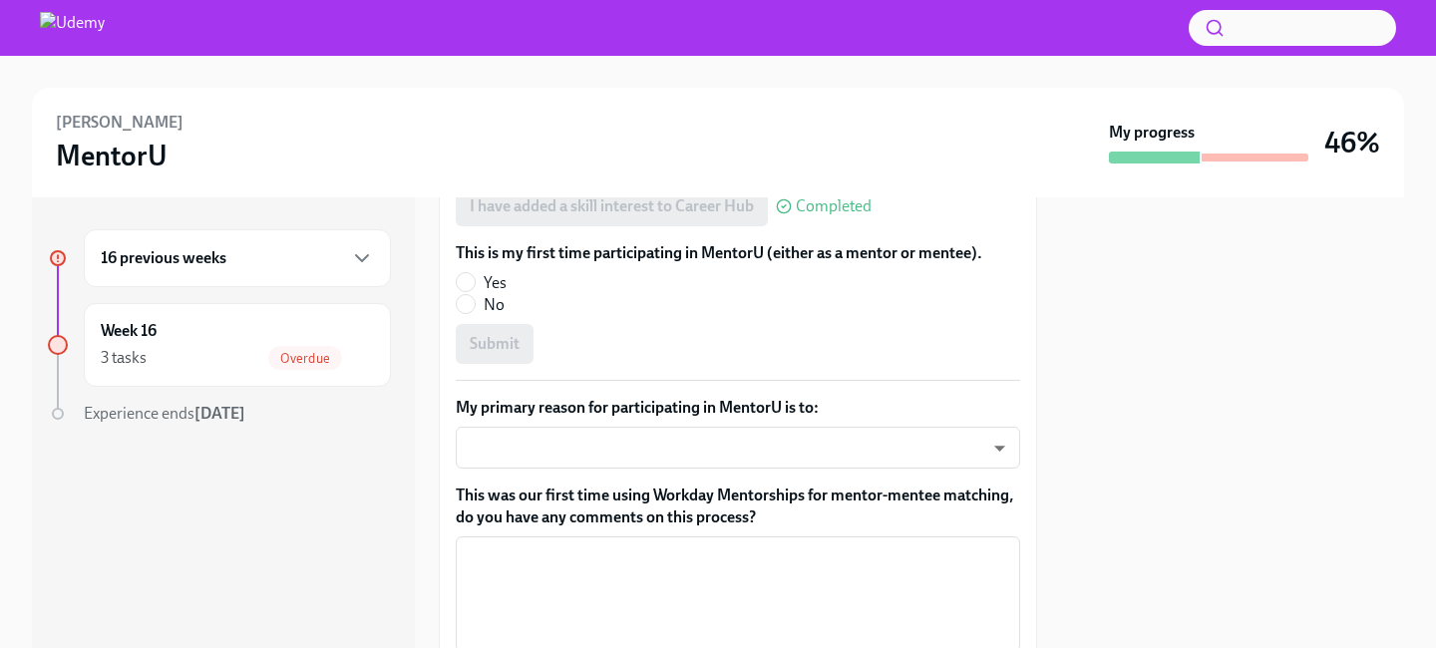
scroll to position [513, 0]
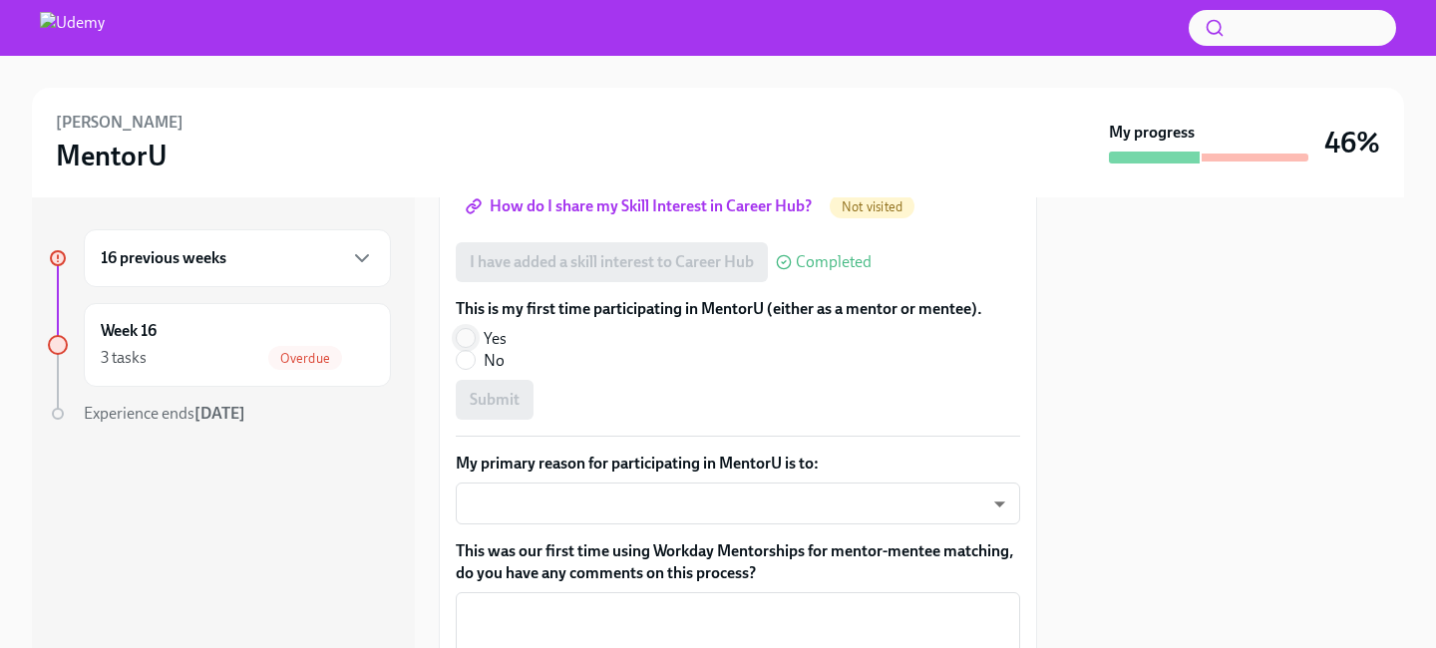
click at [467, 332] on input "Yes" at bounding box center [466, 338] width 18 height 18
radio input "true"
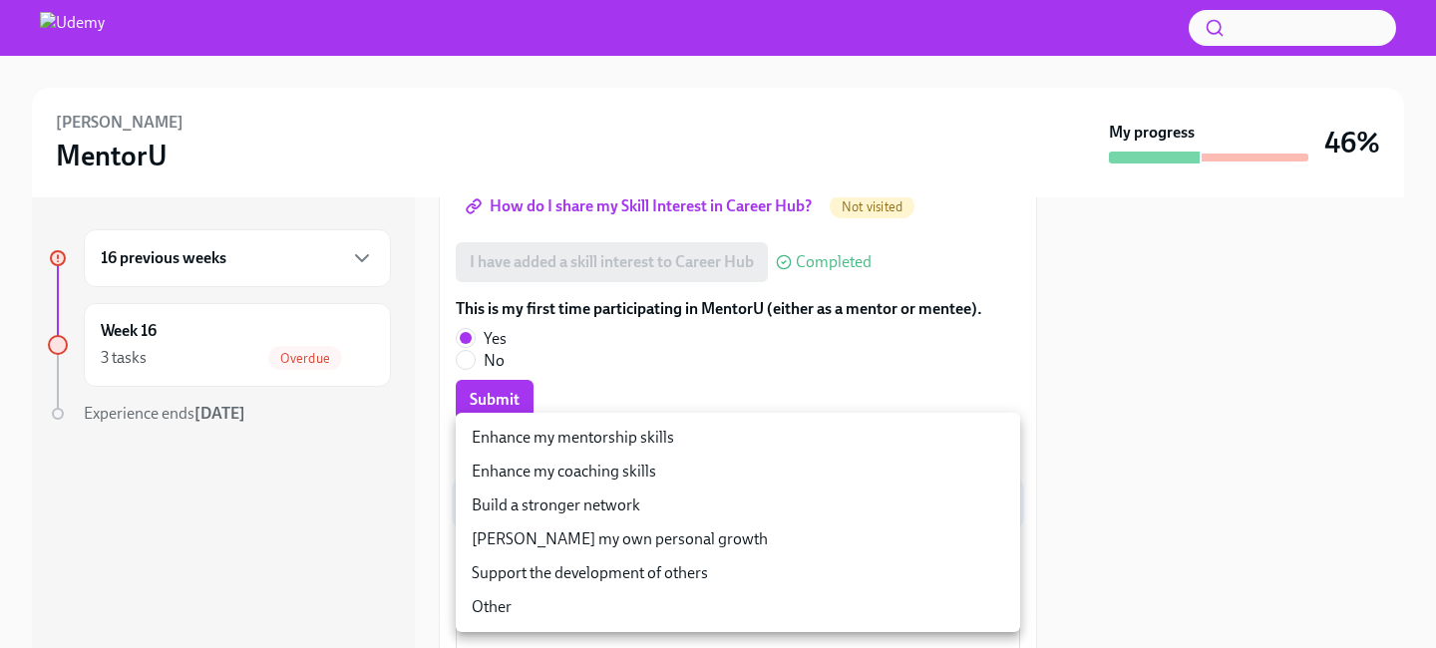
click at [583, 497] on body "Aslihan Yilmaz MentorU My progress 46% 16 previous weeks Week 16 3 tasks Overdu…" at bounding box center [718, 401] width 1436 height 802
click at [590, 572] on li "Support the development of others" at bounding box center [738, 573] width 564 height 34
type input "GG6lTrgcR"
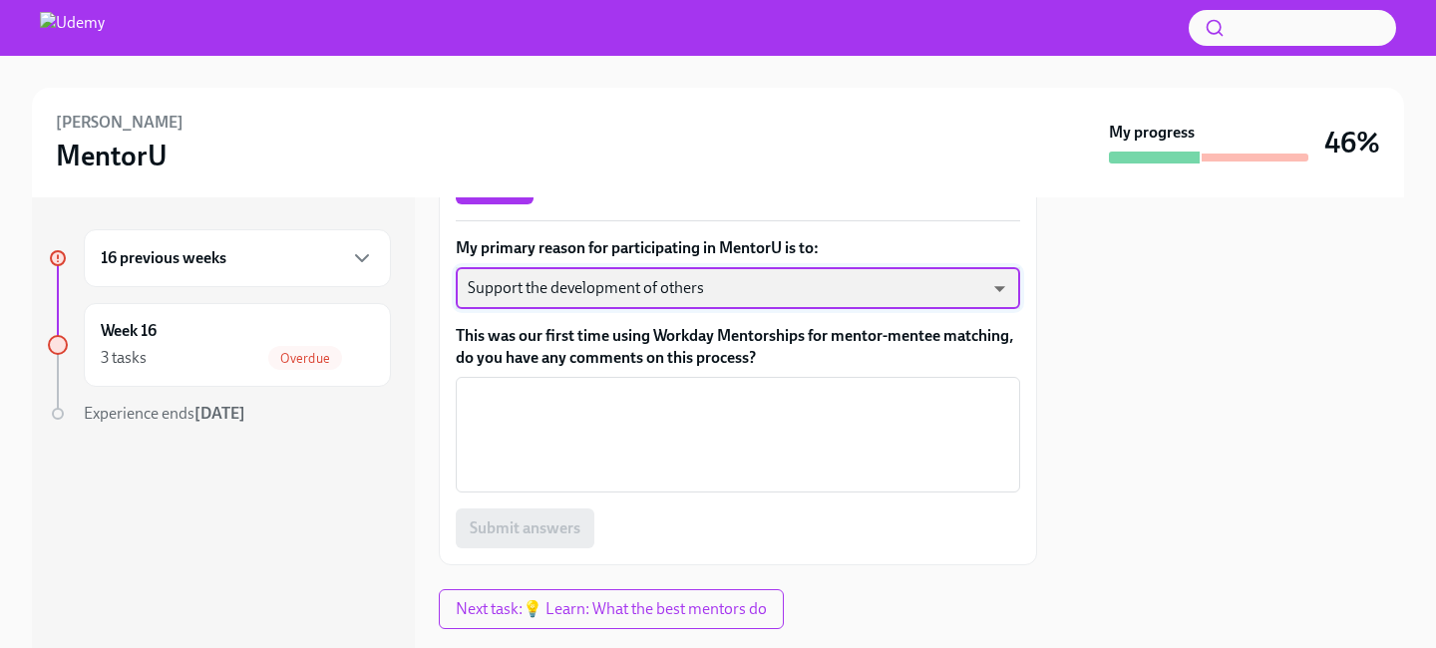
scroll to position [734, 0]
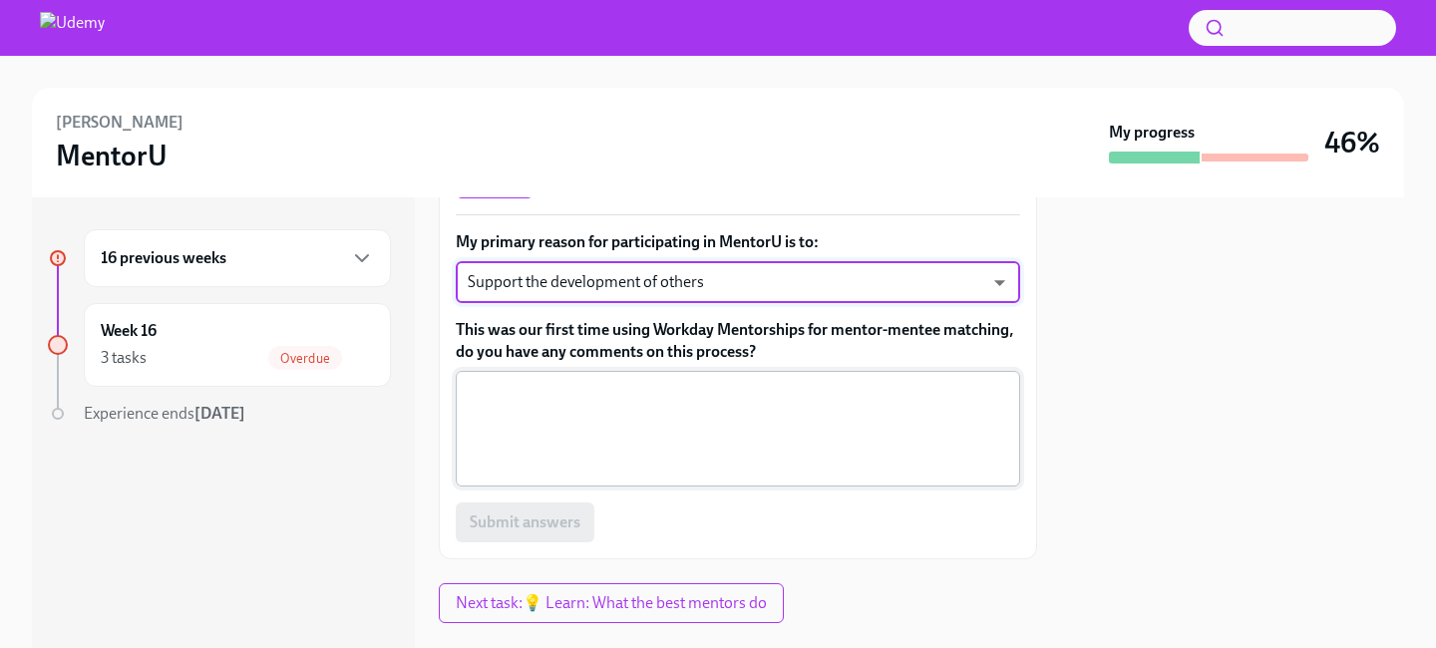
click at [659, 438] on textarea "This was our first time using Workday Mentorships for mentor-mentee matching, d…" at bounding box center [738, 429] width 540 height 96
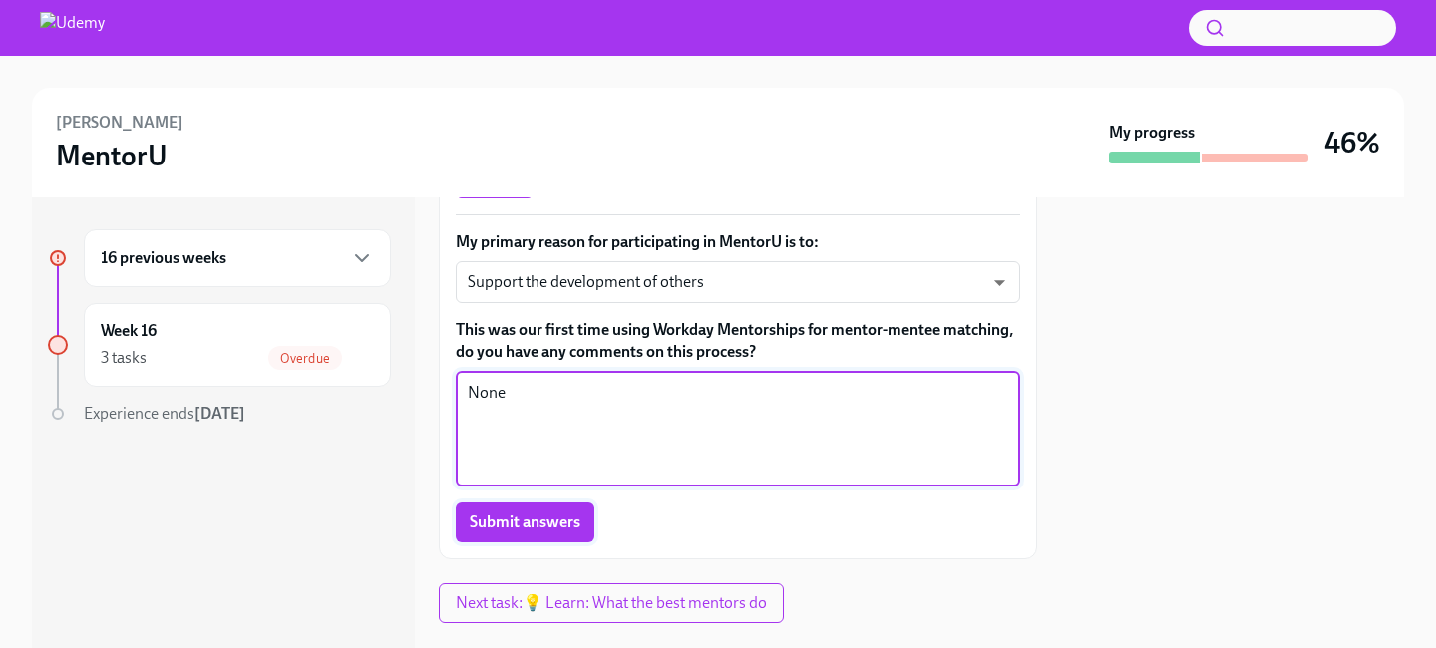
type textarea "None"
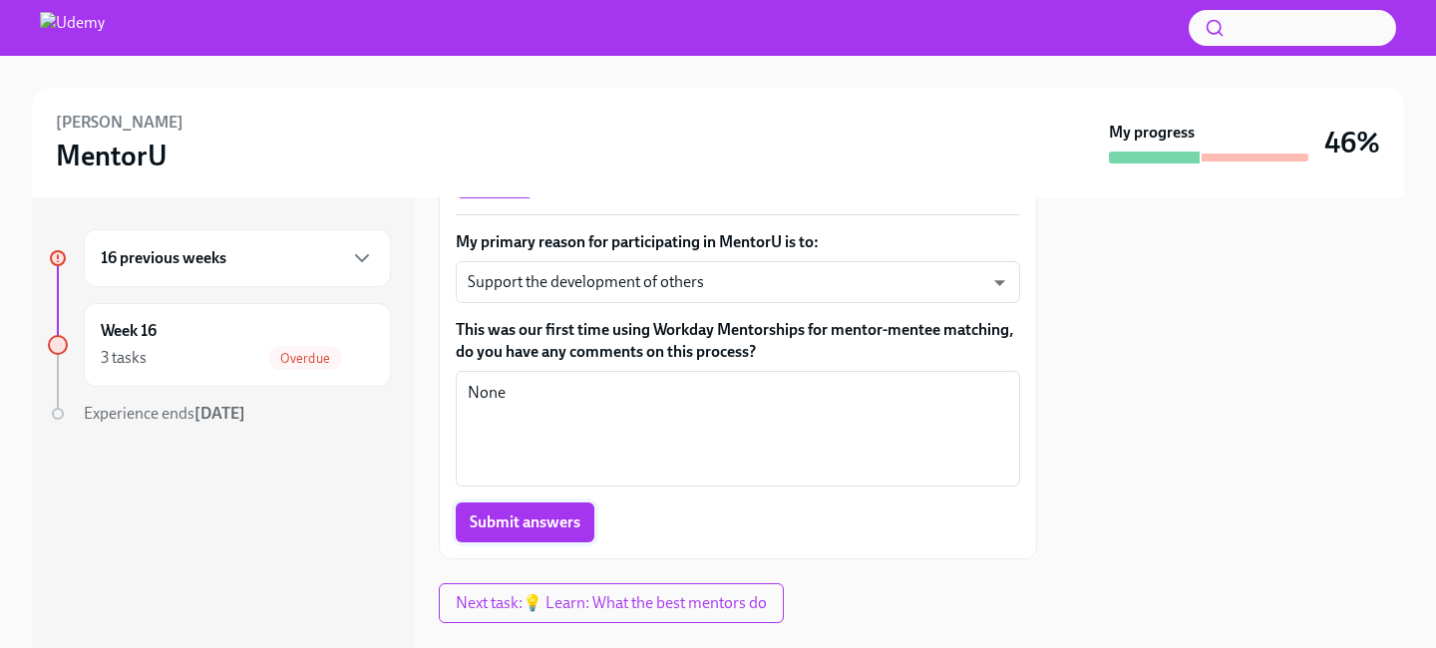
click at [556, 531] on span "Submit answers" at bounding box center [525, 523] width 111 height 20
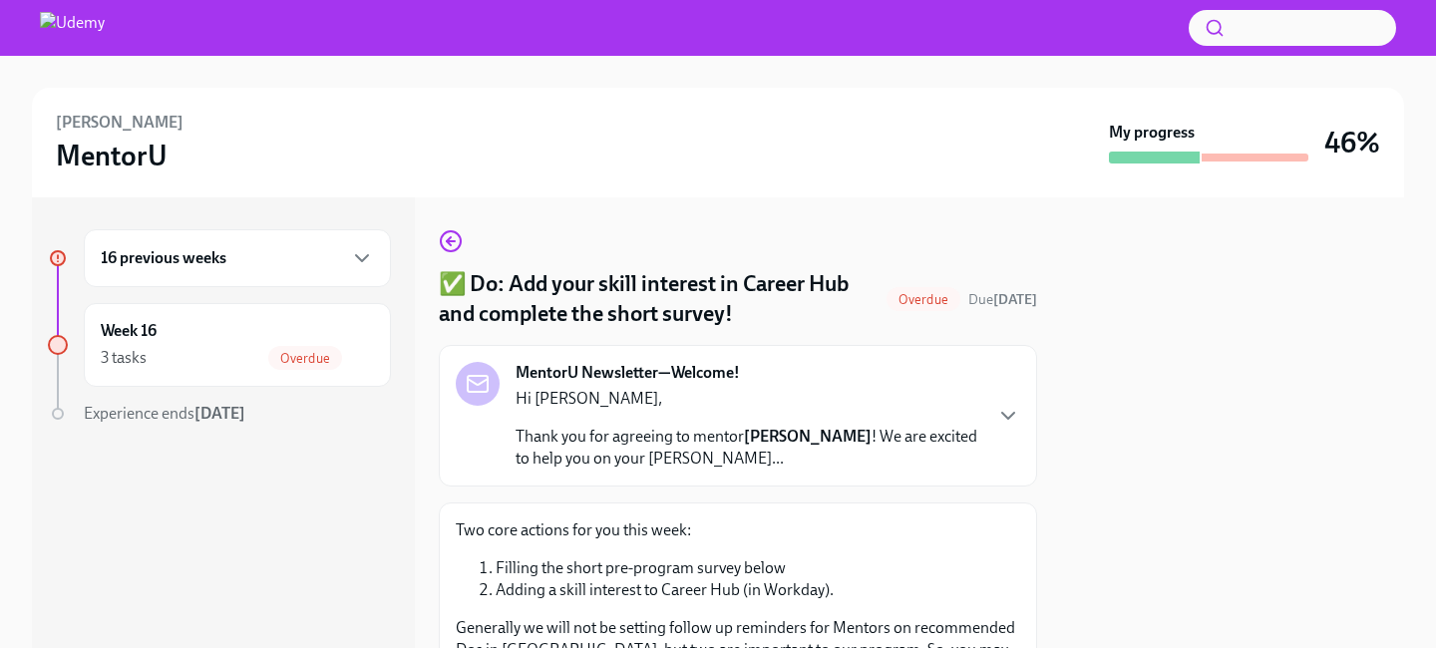
click at [329, 260] on div "16 previous weeks" at bounding box center [237, 258] width 273 height 24
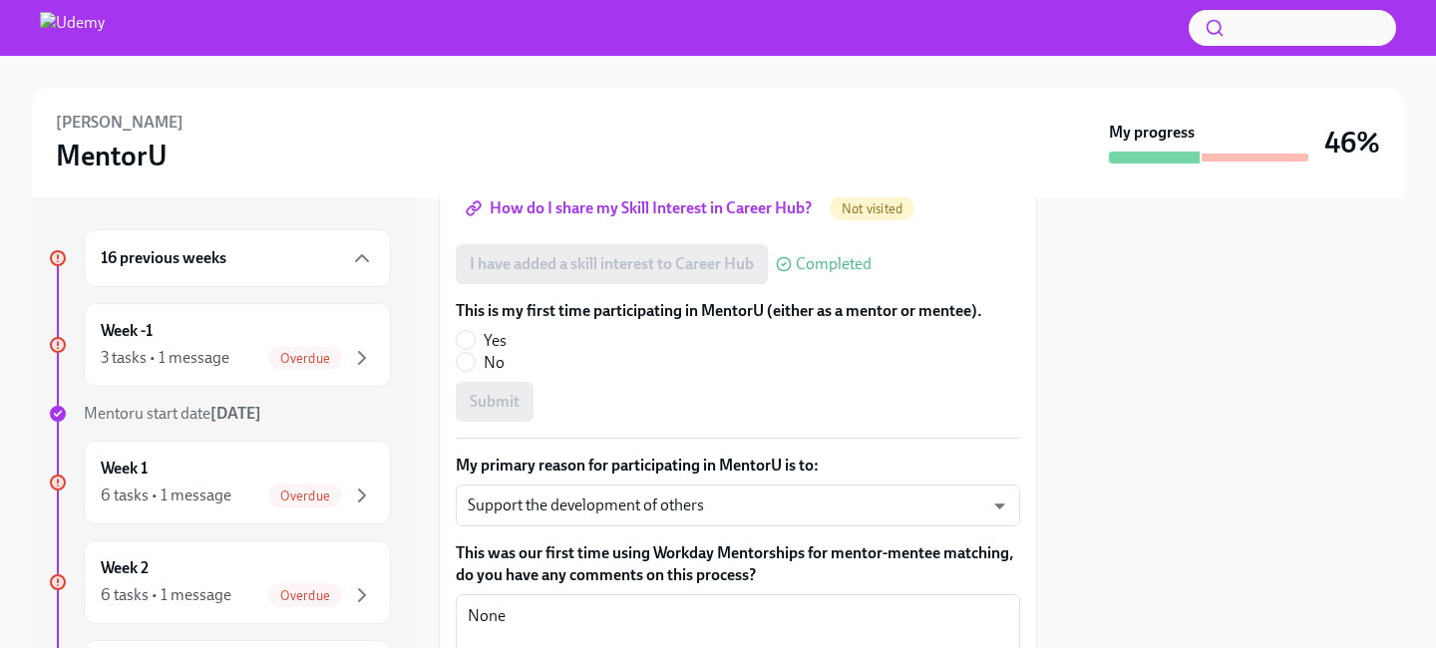
scroll to position [465, 0]
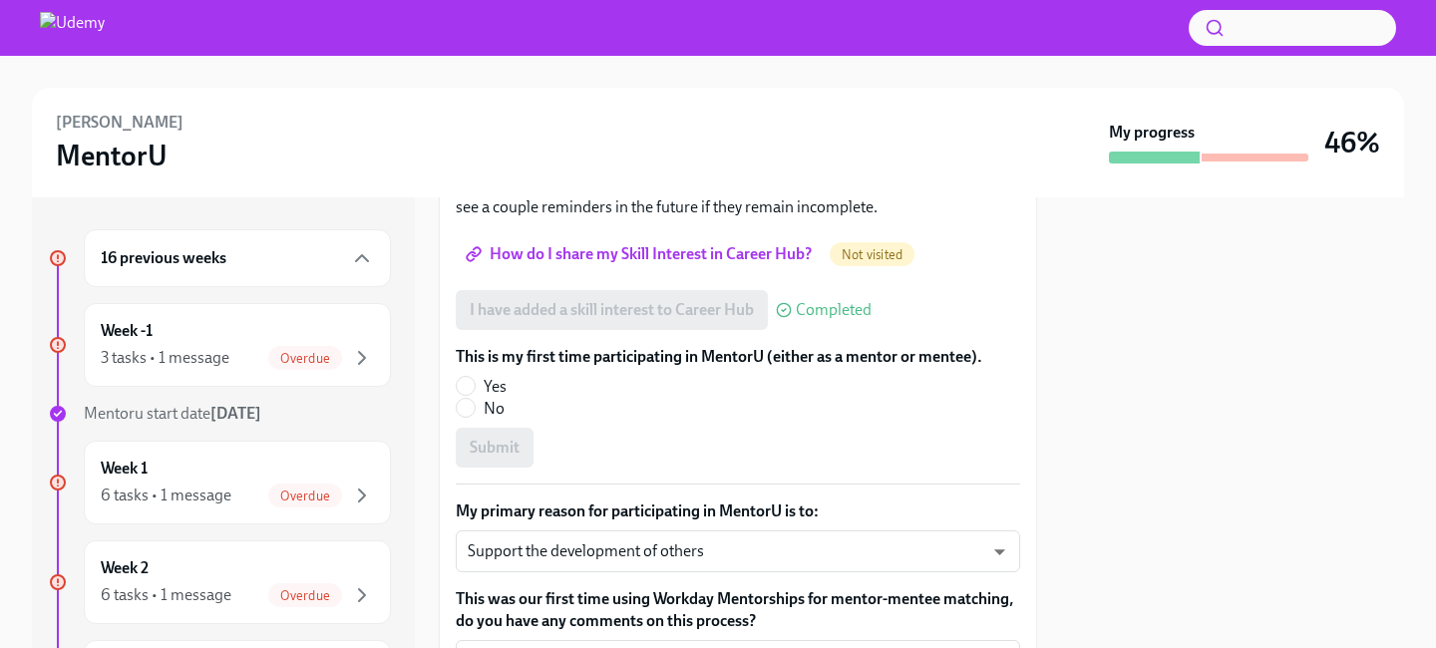
click at [714, 255] on span "How do I share my Skill Interest in Career Hub?" at bounding box center [641, 254] width 342 height 20
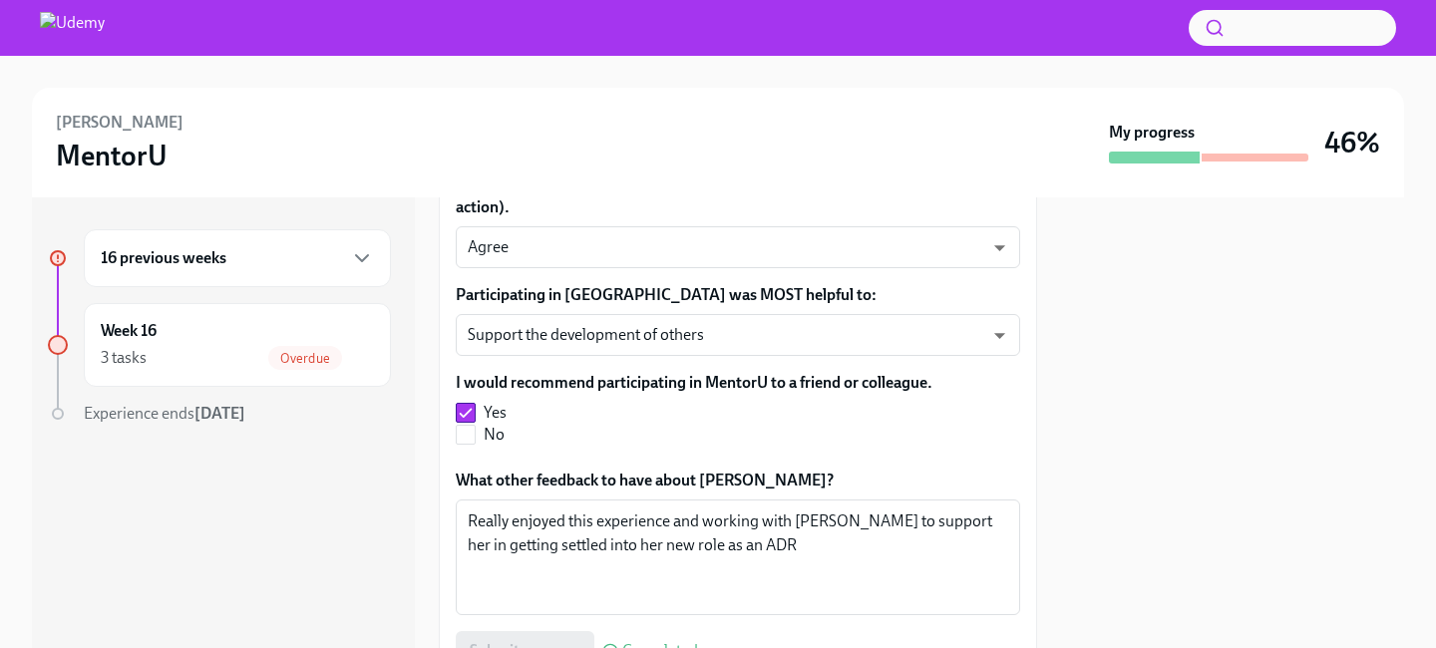
scroll to position [1027, 0]
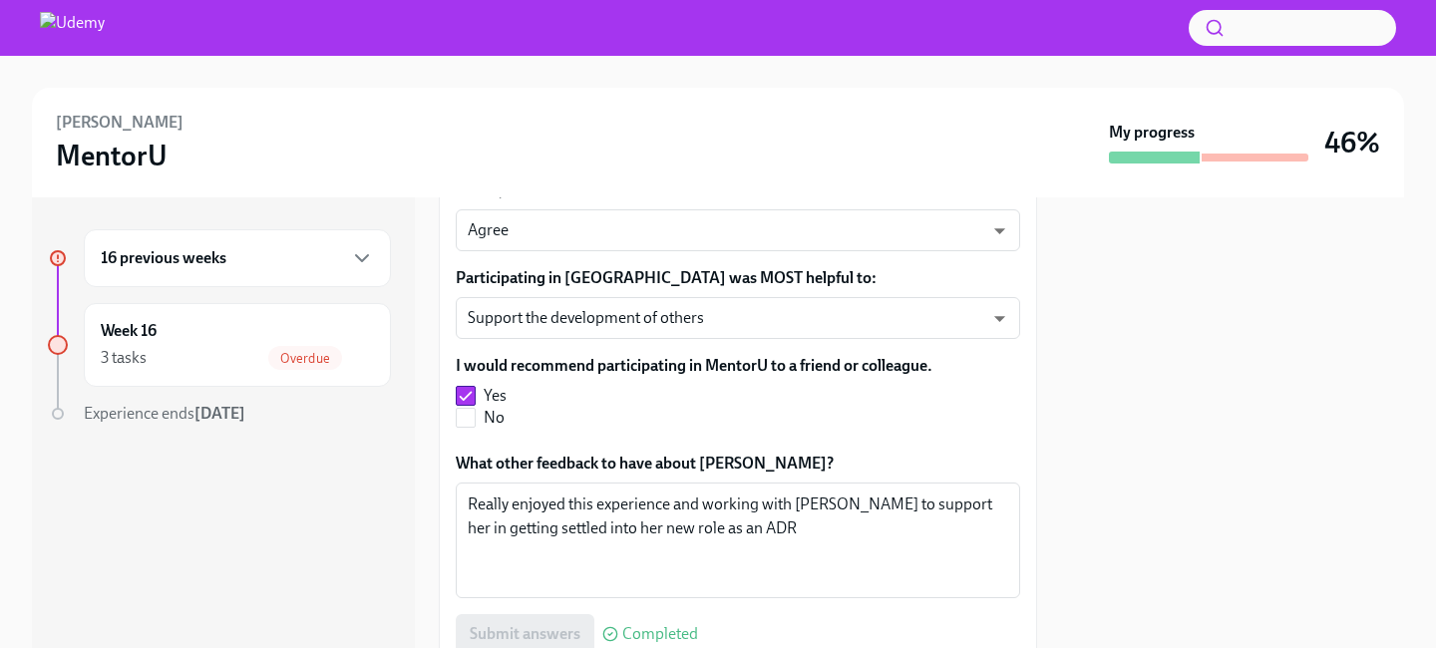
click at [302, 253] on div "16 previous weeks" at bounding box center [237, 258] width 273 height 24
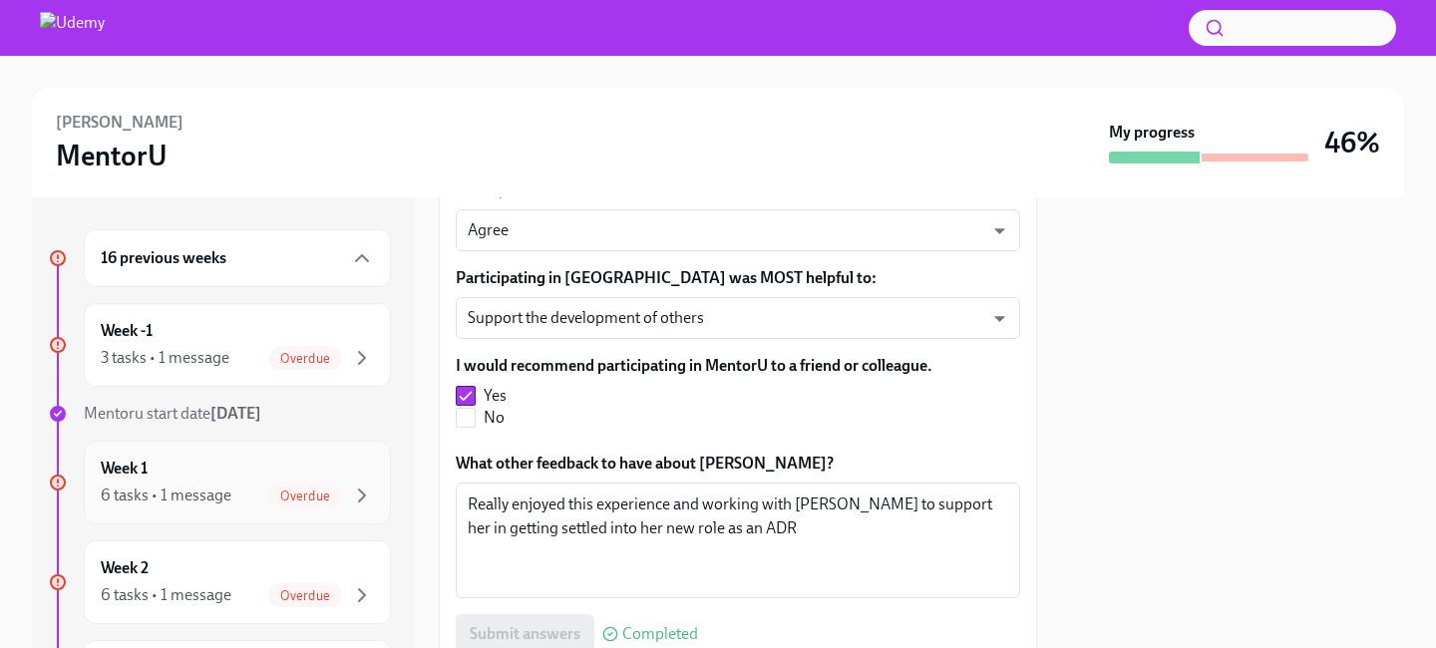
click at [229, 486] on div "6 tasks • 1 message" at bounding box center [166, 496] width 131 height 22
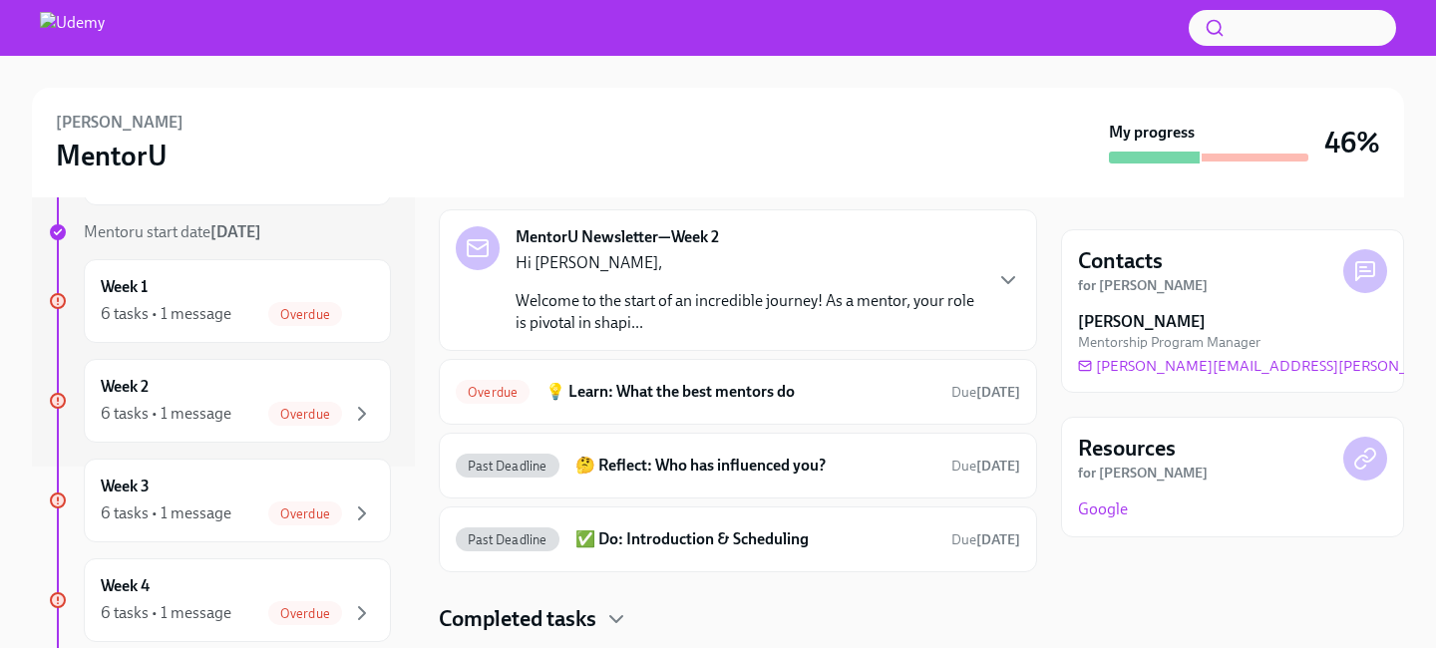
scroll to position [321, 0]
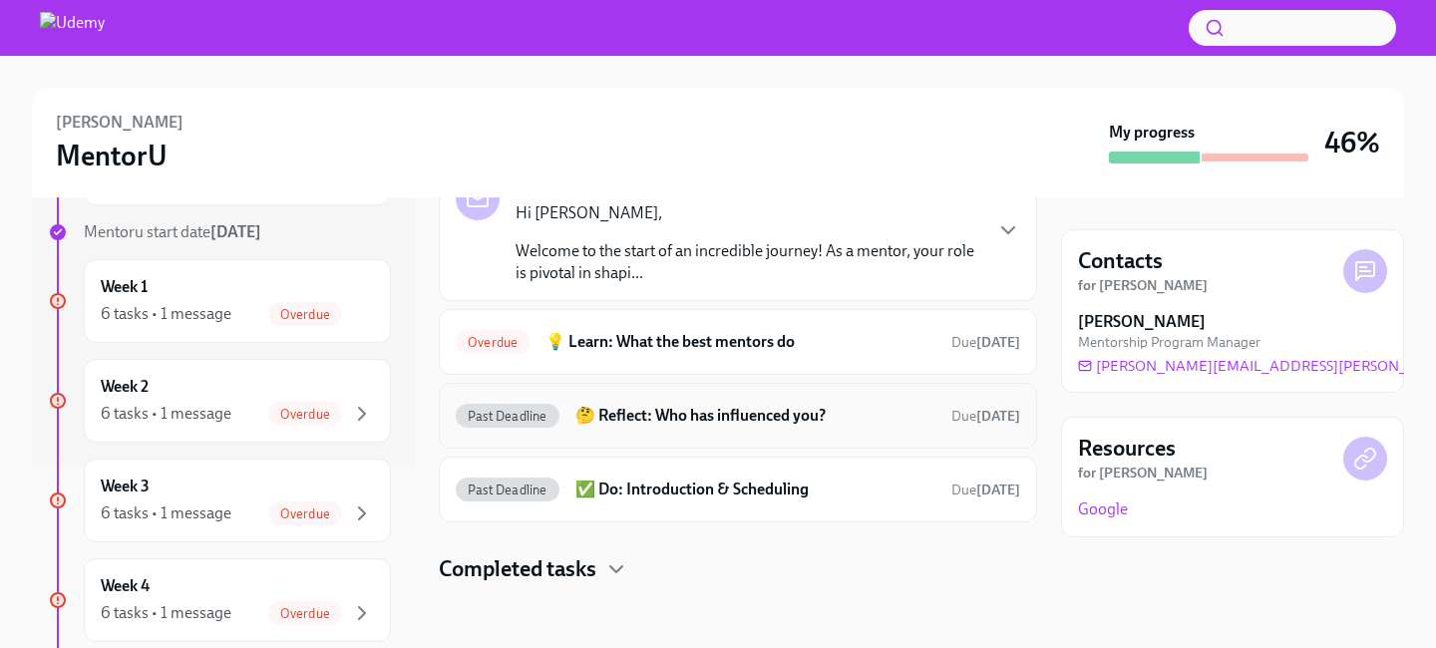
click at [693, 415] on h6 "🤔 Reflect: Who has influenced you?" at bounding box center [755, 416] width 360 height 22
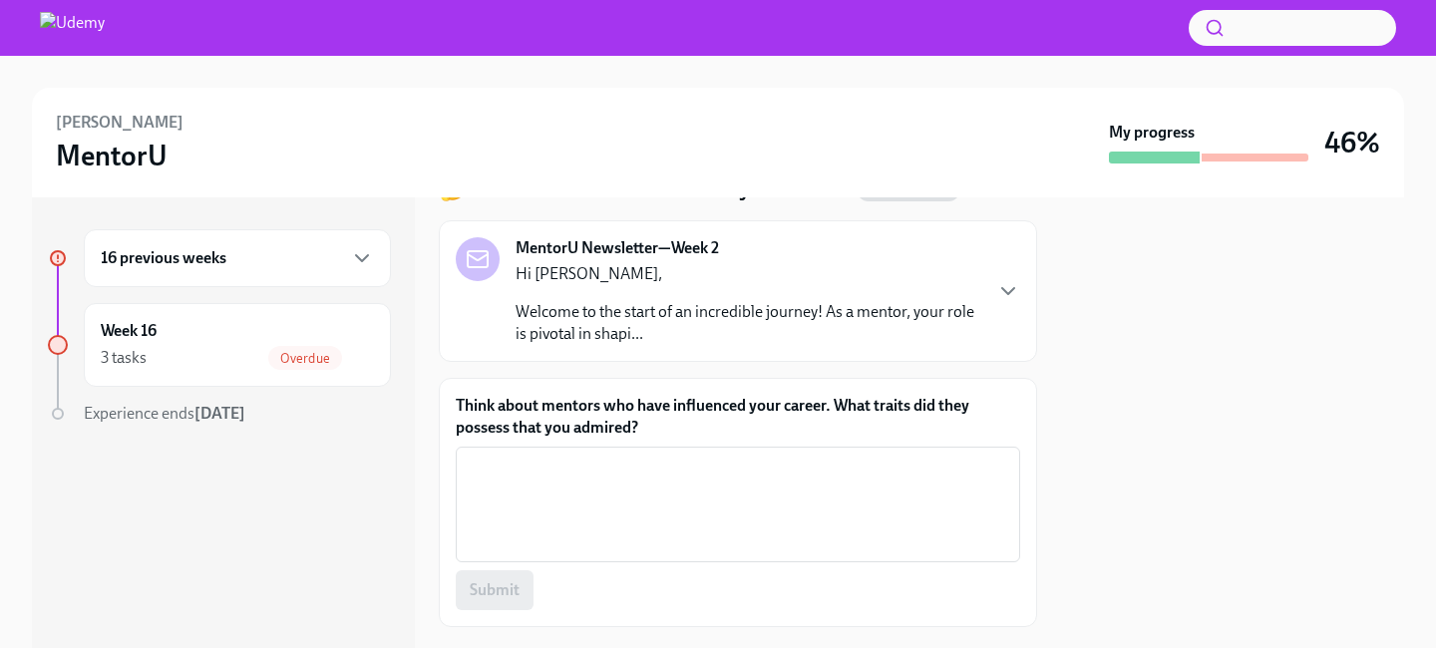
scroll to position [103, 0]
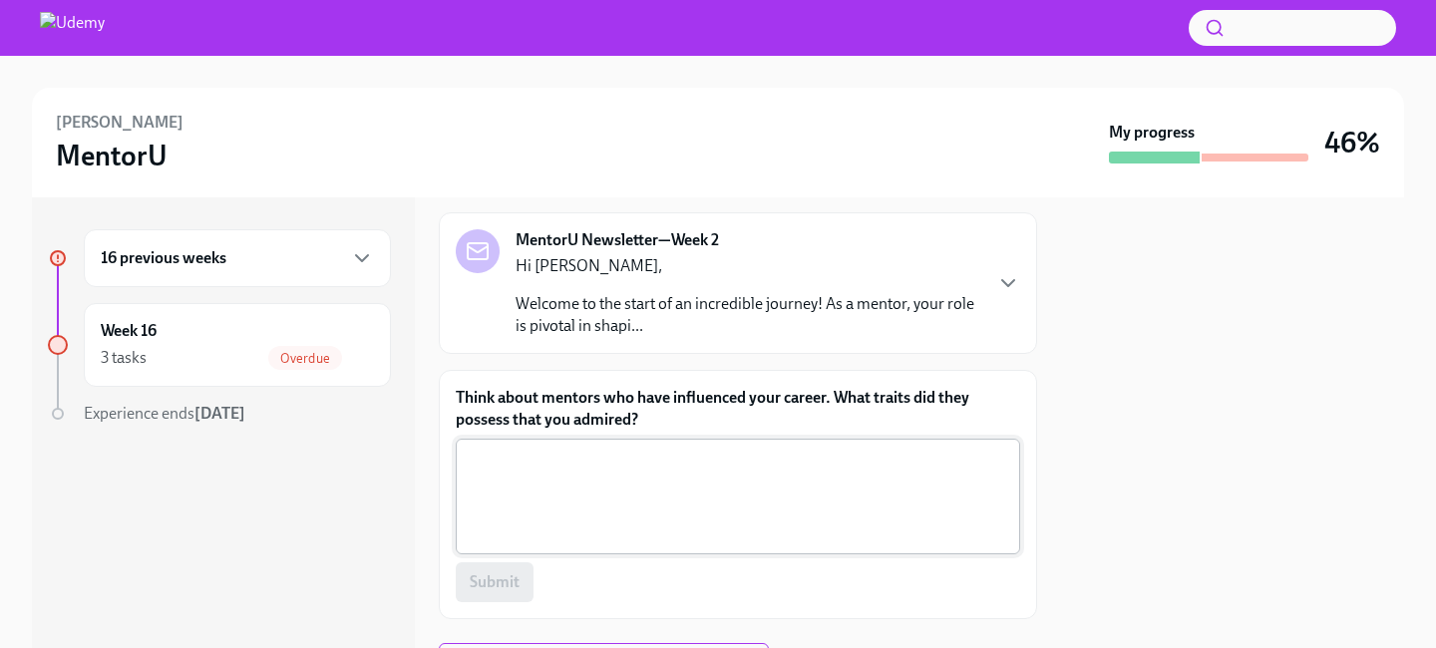
click at [686, 476] on textarea "Think about mentors who have influenced your career. What traits did they posse…" at bounding box center [738, 497] width 540 height 96
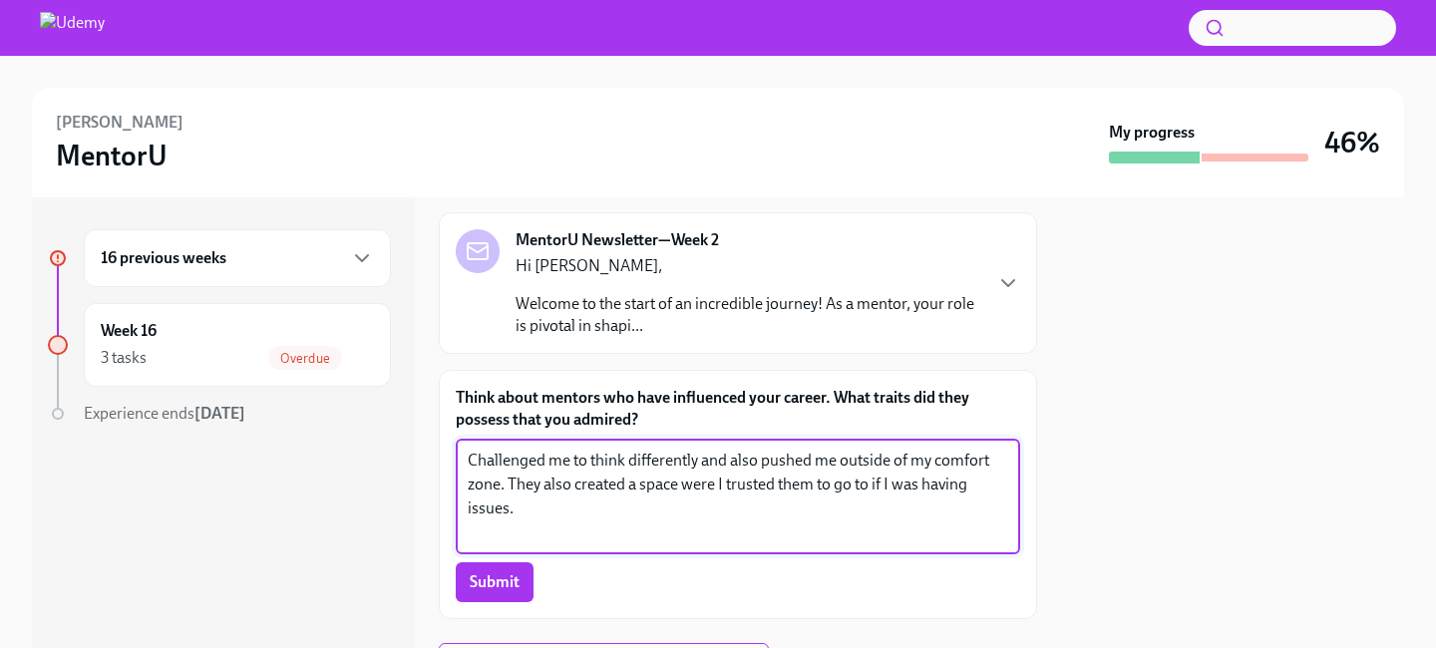
click at [639, 485] on textarea "Challenged me to think differently and also pushed me outside of my comfort zon…" at bounding box center [738, 497] width 540 height 96
type textarea "Challenged me to think differently and also pushed me outside of my comfort zon…"
click at [510, 584] on span "Submit" at bounding box center [495, 582] width 50 height 20
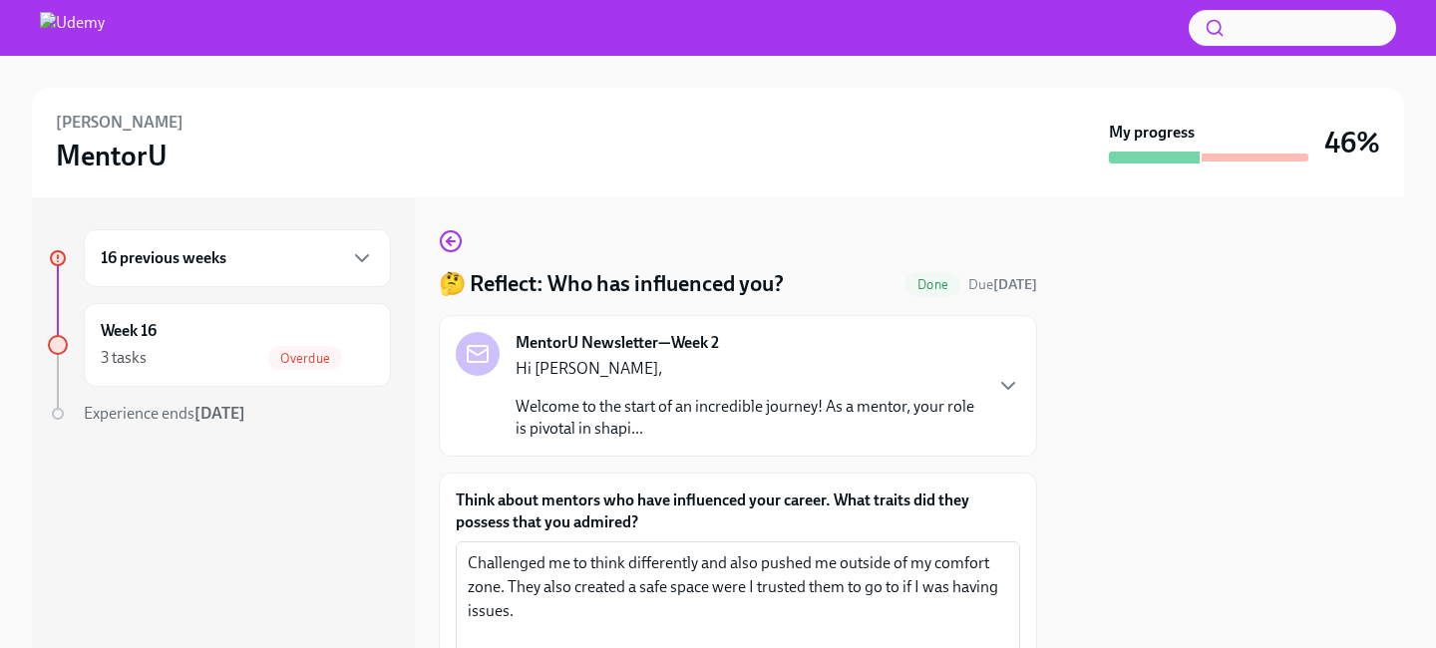
scroll to position [201, 0]
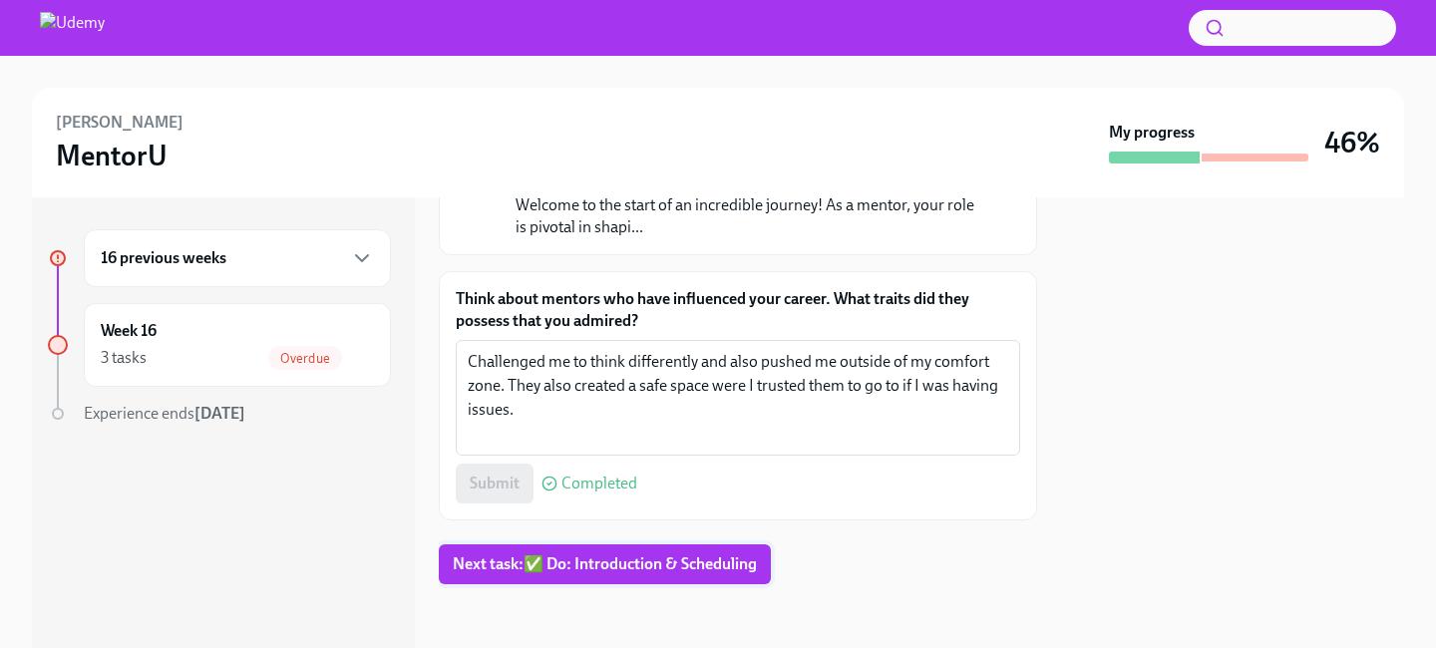
click at [600, 551] on button "Next task : ✅ Do: Introduction & Scheduling" at bounding box center [605, 564] width 332 height 40
